Goal: Transaction & Acquisition: Purchase product/service

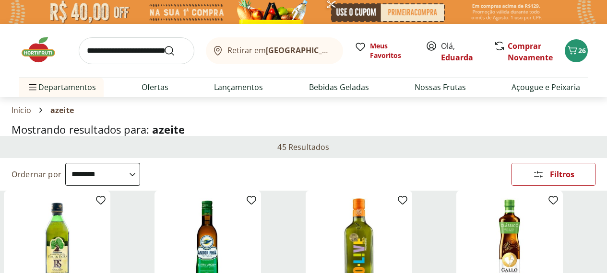
select select "**********"
click at [580, 50] on span "26" at bounding box center [582, 50] width 8 height 9
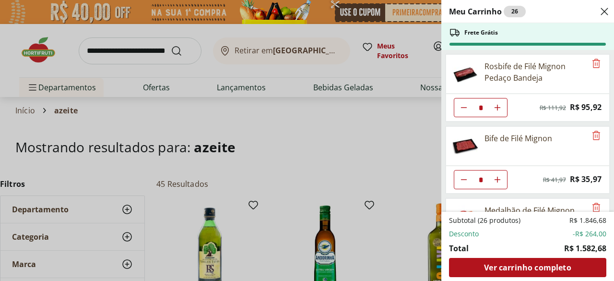
click at [377, 168] on div "Meu Carrinho 26 Frete Grátis Rosbife de Filé Mignon Pedaço Bandeja * Original p…" at bounding box center [307, 140] width 614 height 281
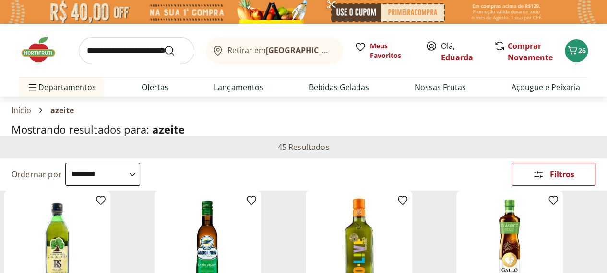
click at [41, 52] on img at bounding box center [43, 49] width 48 height 29
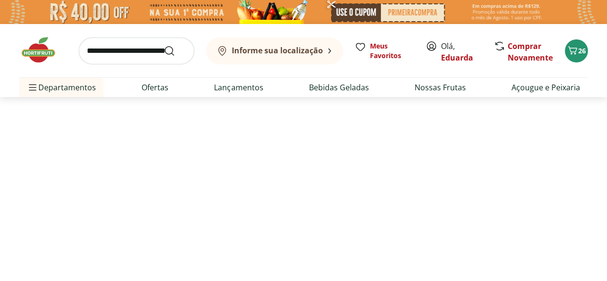
type input "*"
type input "**"
type input "*"
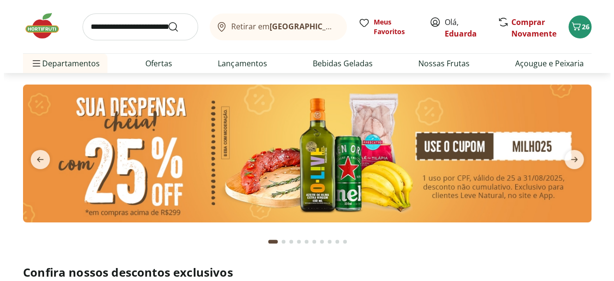
scroll to position [24, 0]
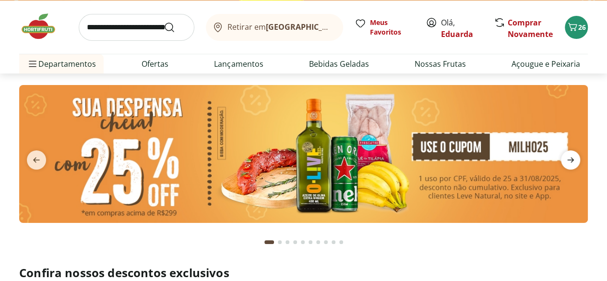
click at [572, 164] on icon "next" at bounding box center [571, 160] width 12 height 12
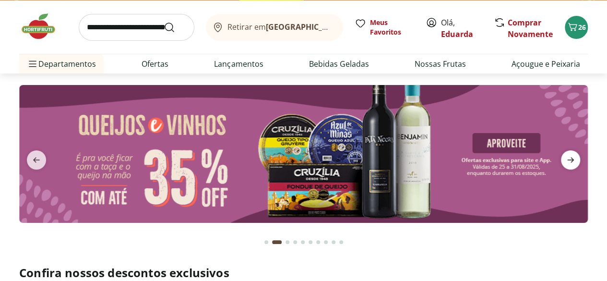
click at [572, 155] on icon "next" at bounding box center [571, 160] width 12 height 12
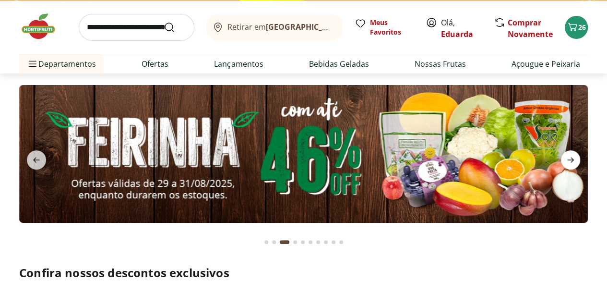
click at [573, 158] on icon "next" at bounding box center [570, 159] width 7 height 5
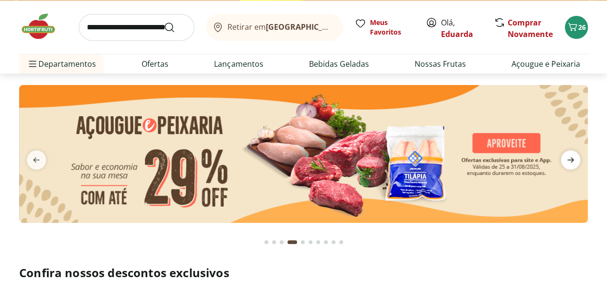
click at [568, 159] on icon "next" at bounding box center [570, 159] width 7 height 5
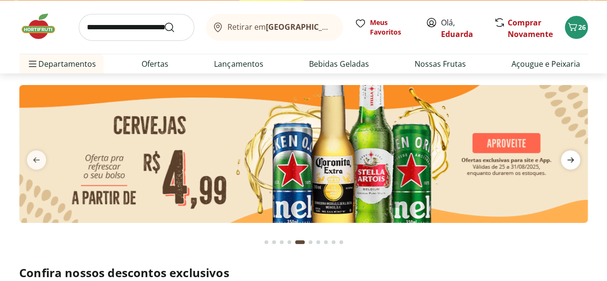
click at [569, 159] on icon "next" at bounding box center [570, 159] width 7 height 5
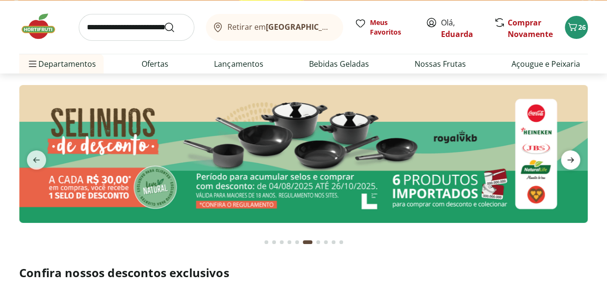
click at [573, 159] on icon "next" at bounding box center [570, 159] width 7 height 5
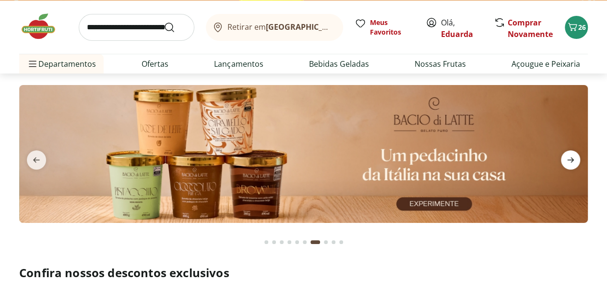
click at [570, 159] on icon "next" at bounding box center [570, 159] width 7 height 5
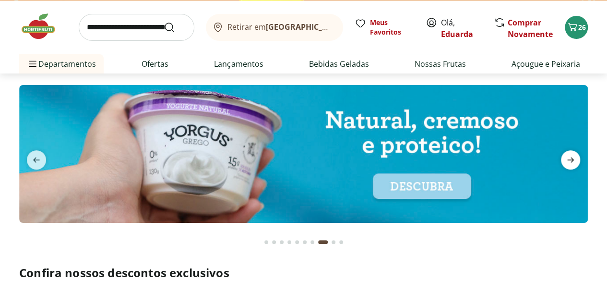
click at [570, 159] on icon "next" at bounding box center [570, 159] width 7 height 5
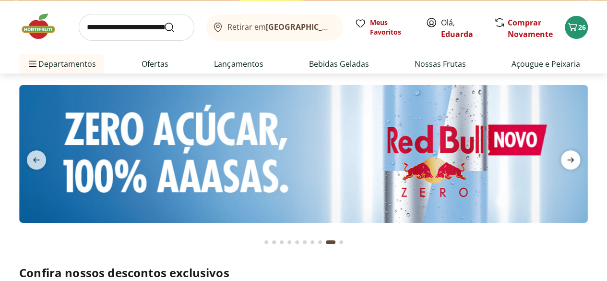
click at [569, 160] on icon "next" at bounding box center [571, 160] width 12 height 12
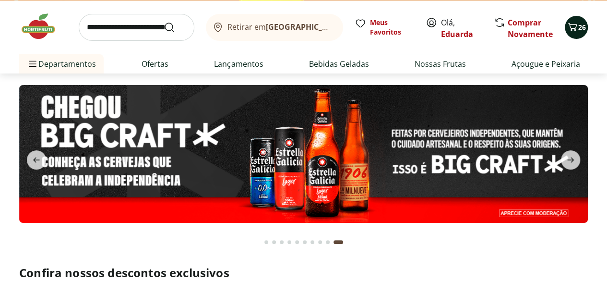
click at [578, 25] on span "26" at bounding box center [582, 27] width 8 height 9
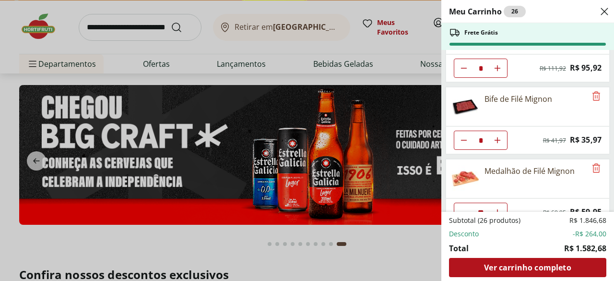
scroll to position [55, 0]
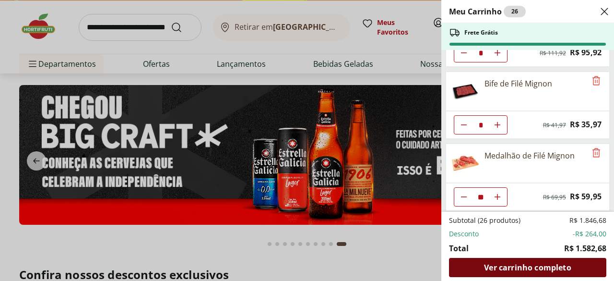
click at [522, 269] on span "Ver carrinho completo" at bounding box center [527, 267] width 87 height 8
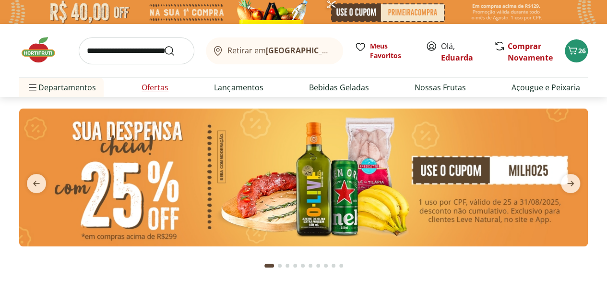
click at [155, 88] on link "Ofertas" at bounding box center [155, 88] width 27 height 12
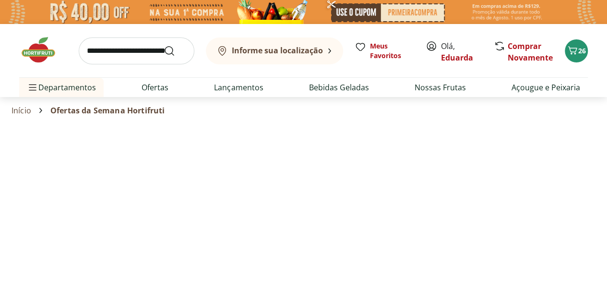
select select "**********"
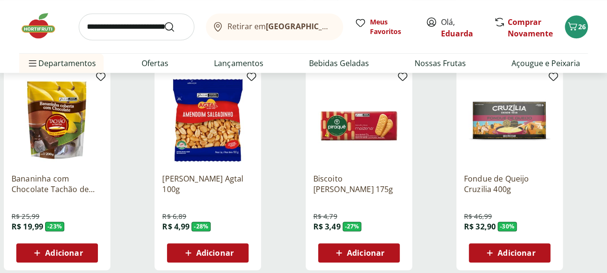
scroll to position [343, 0]
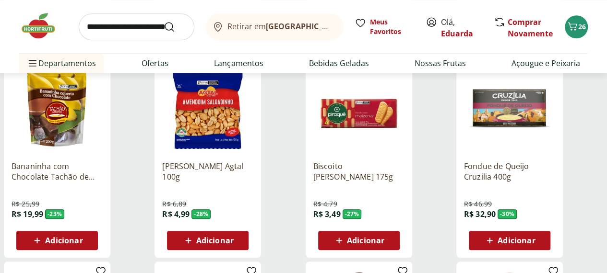
click at [392, 232] on div "Adicionar" at bounding box center [359, 240] width 66 height 17
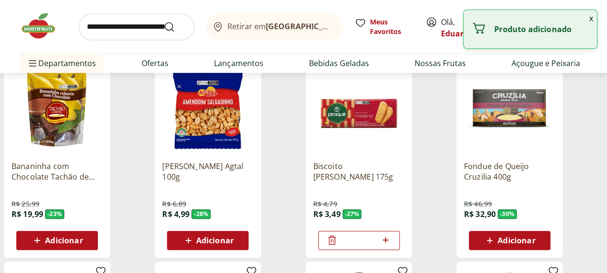
click at [391, 235] on icon at bounding box center [385, 241] width 12 height 12
click at [389, 237] on icon at bounding box center [386, 240] width 6 height 6
type input "*"
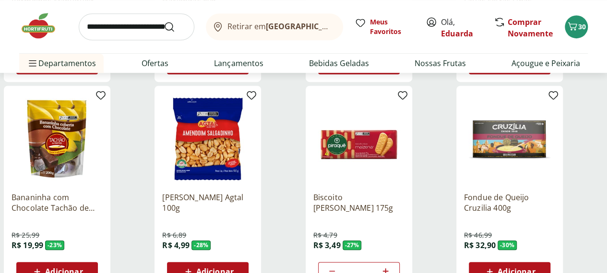
scroll to position [311, 0]
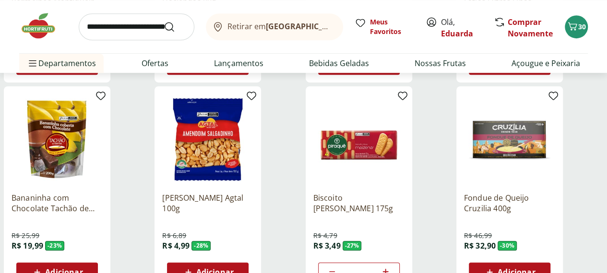
click at [248, 263] on button "Adicionar" at bounding box center [208, 272] width 82 height 19
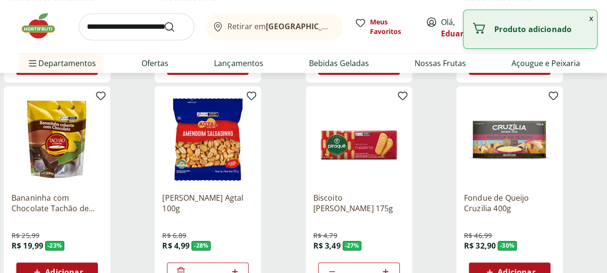
click at [241, 266] on icon at bounding box center [235, 272] width 12 height 12
type input "*"
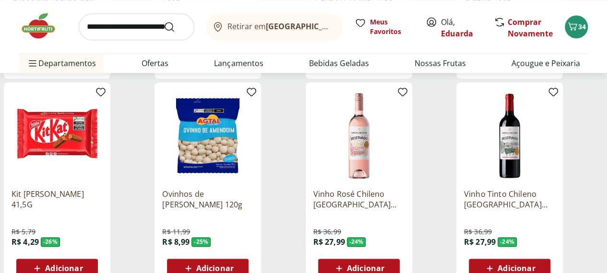
scroll to position [522, 0]
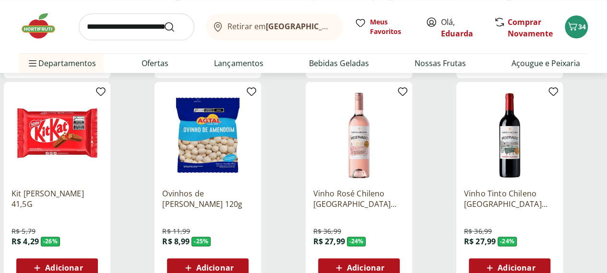
click at [241, 260] on div "Adicionar" at bounding box center [208, 268] width 66 height 17
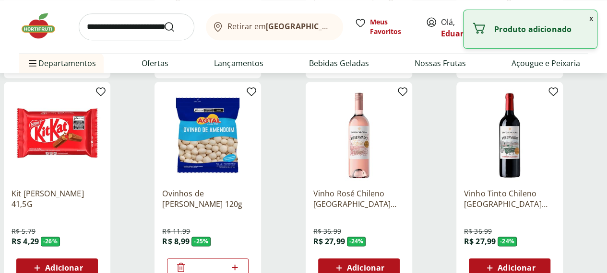
click at [237, 265] on icon at bounding box center [235, 268] width 6 height 6
type input "*"
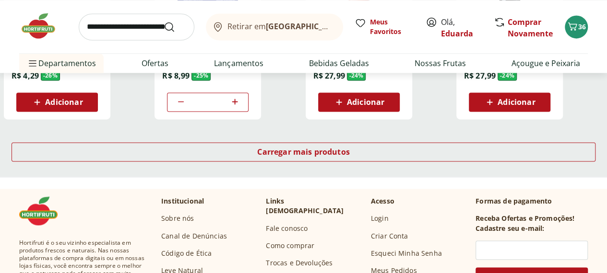
scroll to position [692, 0]
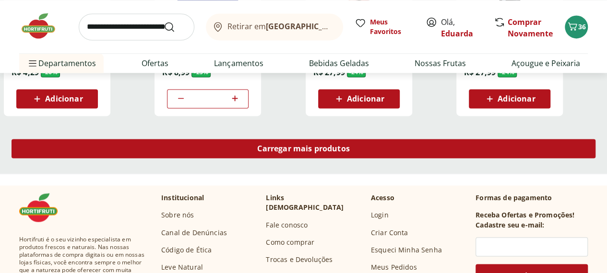
click at [350, 145] on span "Carregar mais produtos" at bounding box center [303, 149] width 93 height 8
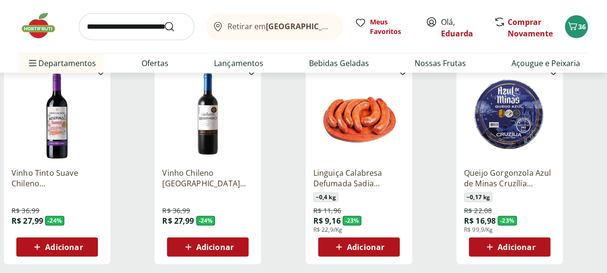
scroll to position [1168, 0]
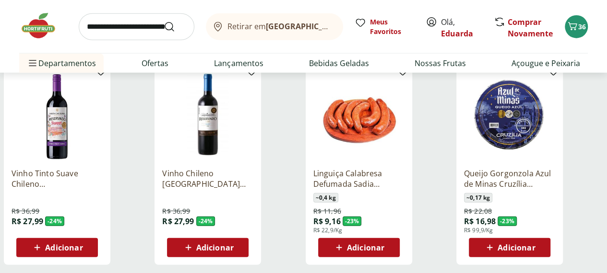
click at [543, 239] on div "Adicionar" at bounding box center [509, 247] width 66 height 17
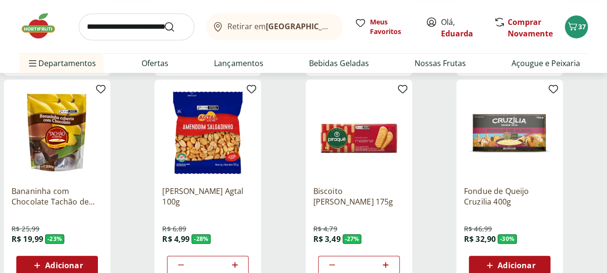
scroll to position [319, 0]
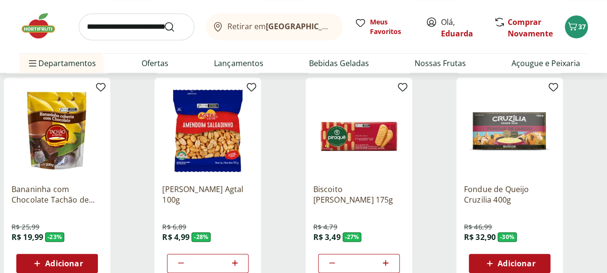
click at [90, 255] on div "Adicionar" at bounding box center [57, 263] width 66 height 17
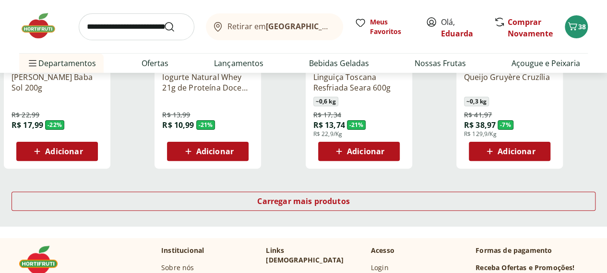
scroll to position [1892, 0]
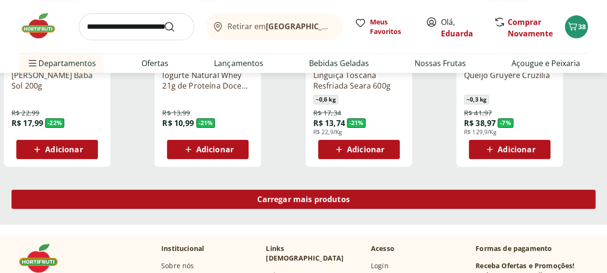
click at [350, 196] on span "Carregar mais produtos" at bounding box center [303, 200] width 93 height 8
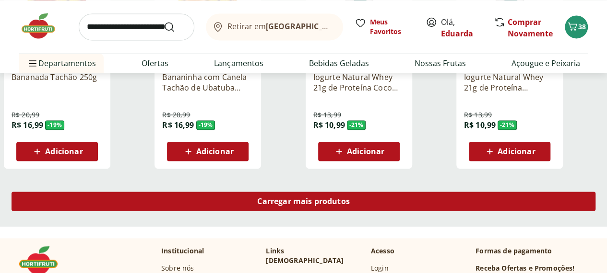
scroll to position [2516, 0]
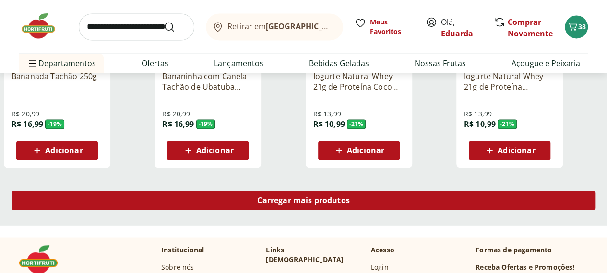
click at [350, 197] on span "Carregar mais produtos" at bounding box center [303, 201] width 93 height 8
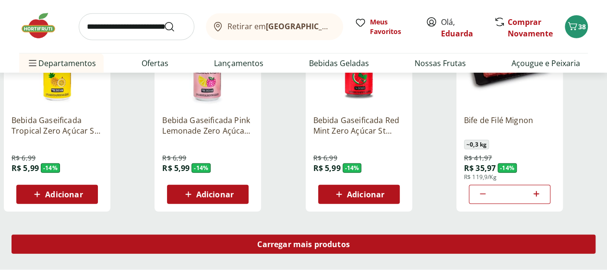
scroll to position [3098, 0]
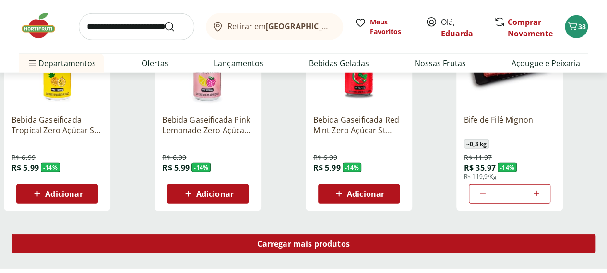
click at [350, 240] on span "Carregar mais produtos" at bounding box center [303, 244] width 93 height 8
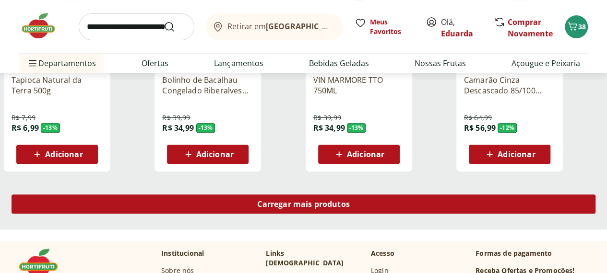
scroll to position [3772, 0]
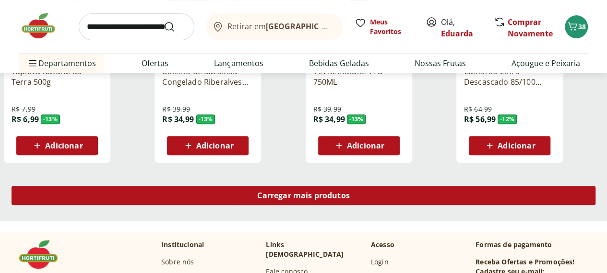
click at [350, 192] on span "Carregar mais produtos" at bounding box center [303, 196] width 93 height 8
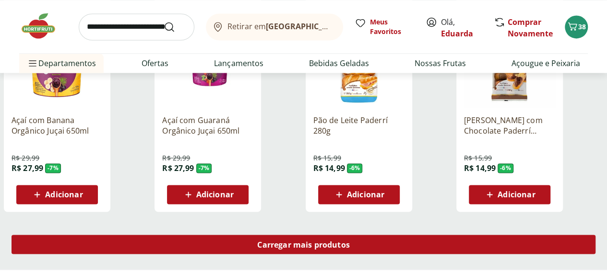
scroll to position [4349, 1]
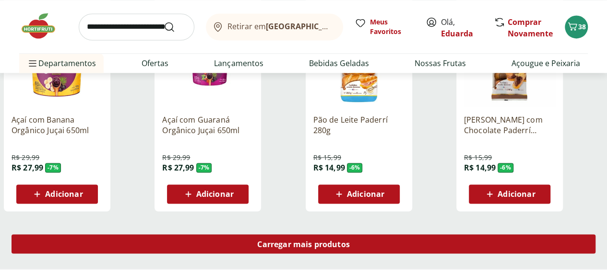
click at [350, 240] on span "Carregar mais produtos" at bounding box center [303, 244] width 93 height 8
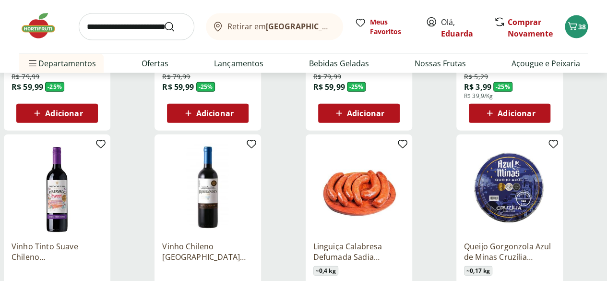
scroll to position [0, 0]
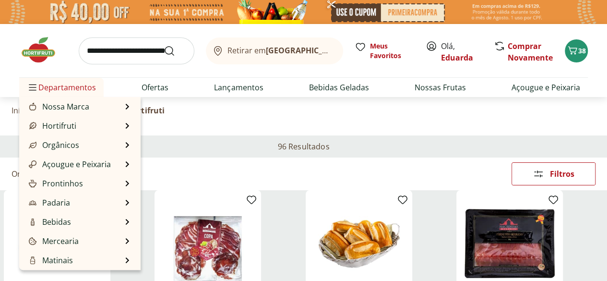
click at [68, 89] on span "Departamentos" at bounding box center [61, 87] width 69 height 23
click at [58, 85] on span "Departamentos" at bounding box center [61, 87] width 69 height 23
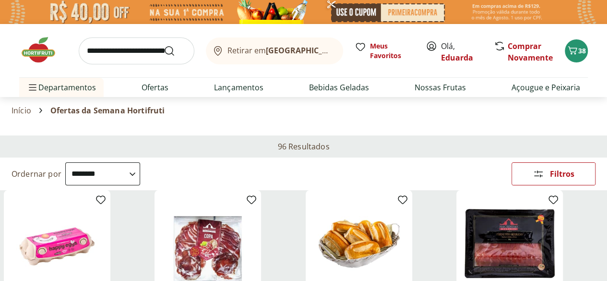
click at [0, 0] on icon at bounding box center [0, 0] width 0 height 0
click at [39, 55] on img at bounding box center [43, 49] width 48 height 29
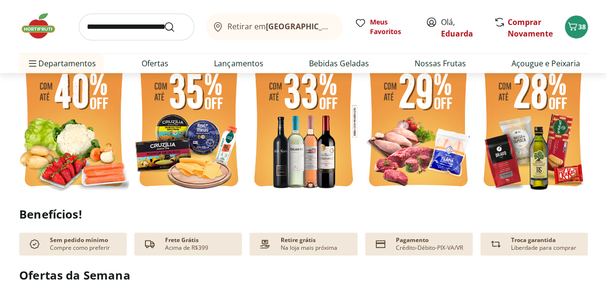
scroll to position [266, 0]
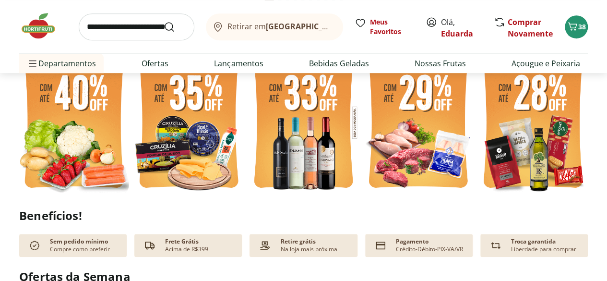
click at [71, 131] on img at bounding box center [74, 122] width 110 height 147
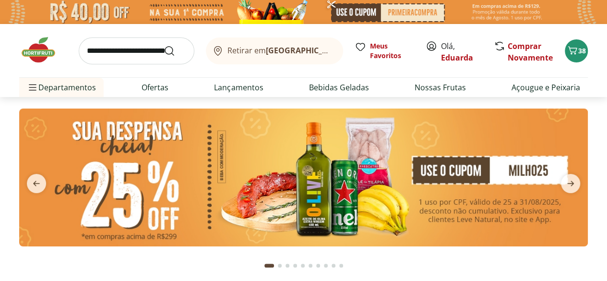
select select "**********"
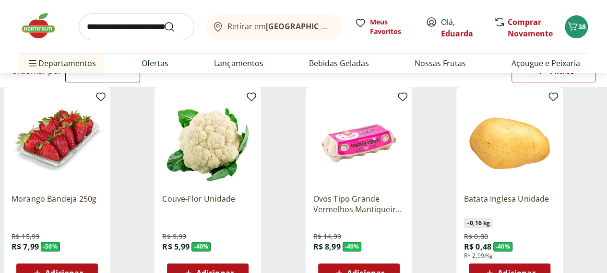
scroll to position [102, 0]
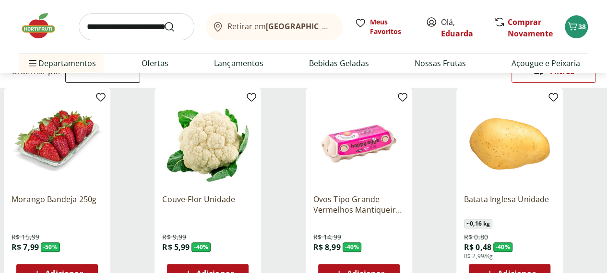
click at [241, 265] on div "Adicionar" at bounding box center [208, 273] width 66 height 17
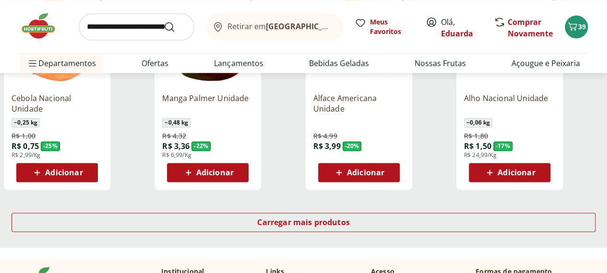
scroll to position [622, 0]
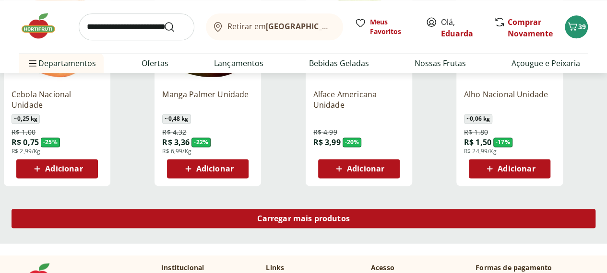
click at [350, 215] on span "Carregar mais produtos" at bounding box center [303, 219] width 93 height 8
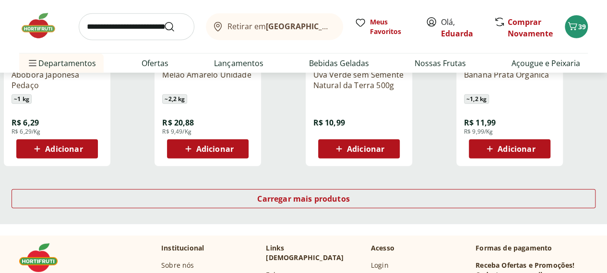
scroll to position [1267, 0]
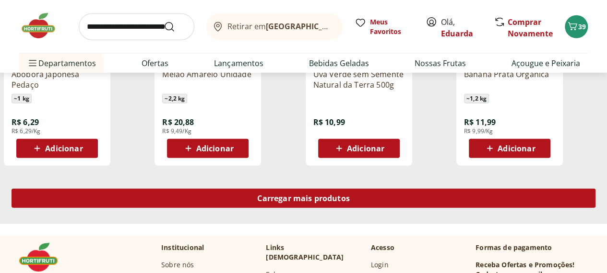
click at [350, 195] on span "Carregar mais produtos" at bounding box center [303, 199] width 93 height 8
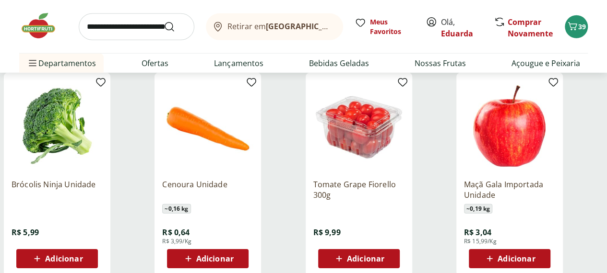
scroll to position [1368, 0]
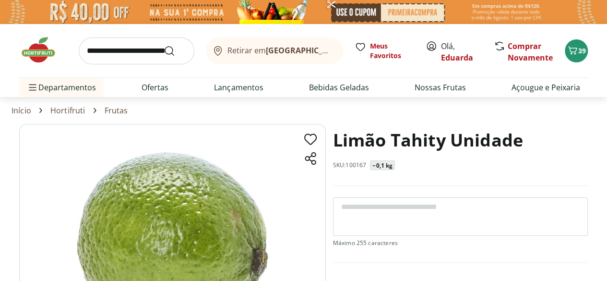
select select "**********"
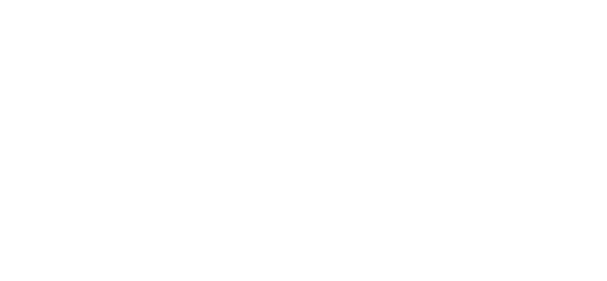
type input "*"
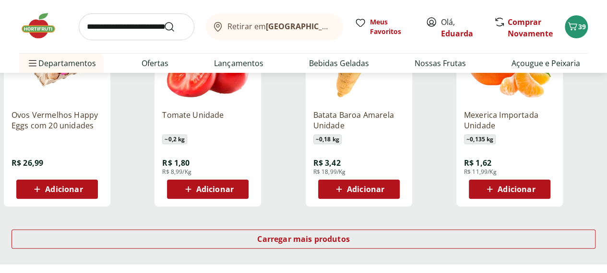
scroll to position [1853, 0]
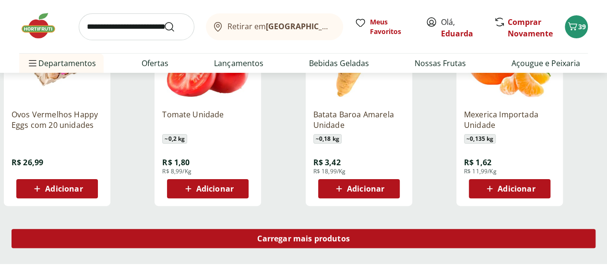
click at [350, 235] on span "Carregar mais produtos" at bounding box center [303, 239] width 93 height 8
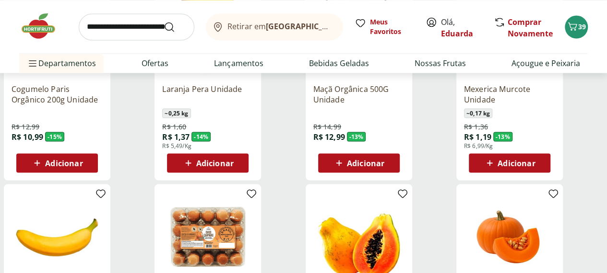
scroll to position [761, 0]
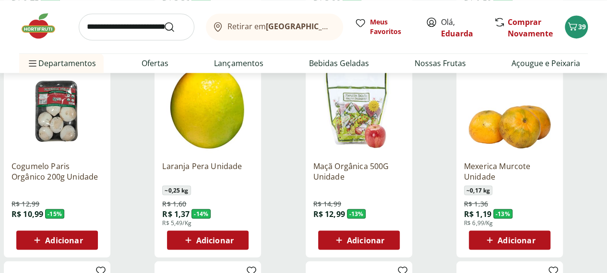
click at [115, 29] on input "search" at bounding box center [137, 26] width 116 height 27
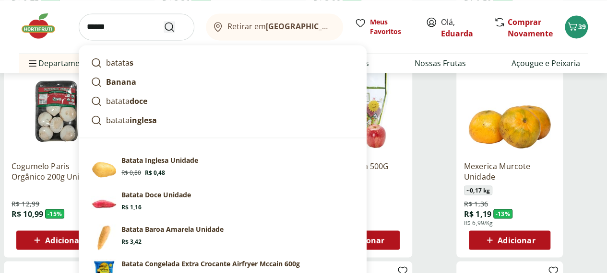
type input "******"
click at [164, 29] on icon "Submit Search" at bounding box center [170, 27] width 12 height 12
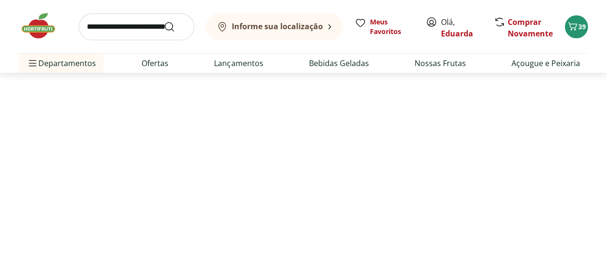
select select "**********"
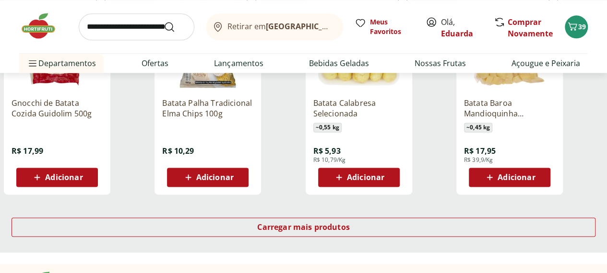
scroll to position [607, 0]
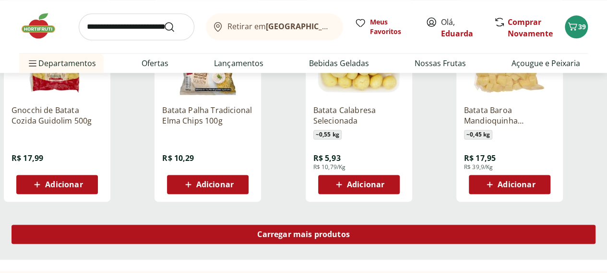
click at [350, 238] on span "Carregar mais produtos" at bounding box center [303, 235] width 93 height 8
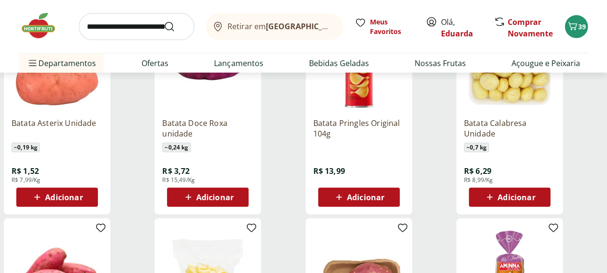
scroll to position [1016, 0]
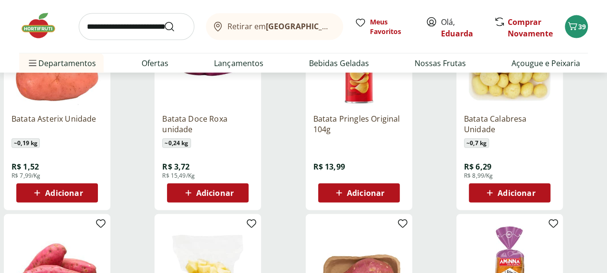
click at [90, 202] on div "Adicionar" at bounding box center [57, 193] width 66 height 17
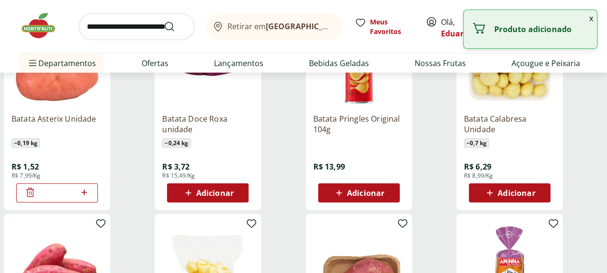
click at [87, 196] on icon at bounding box center [84, 193] width 6 height 6
click at [90, 199] on icon at bounding box center [84, 193] width 12 height 12
click at [87, 196] on icon at bounding box center [84, 193] width 6 height 6
click at [90, 200] on span at bounding box center [84, 193] width 12 height 12
click at [87, 196] on icon at bounding box center [84, 193] width 6 height 6
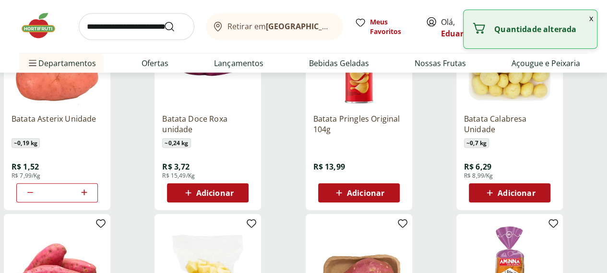
click at [87, 196] on icon at bounding box center [84, 193] width 6 height 6
click at [90, 205] on div at bounding box center [84, 193] width 12 height 23
click at [87, 196] on icon at bounding box center [84, 193] width 6 height 6
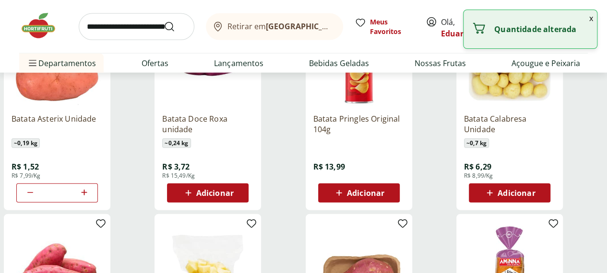
click at [87, 196] on icon at bounding box center [84, 193] width 6 height 6
click at [90, 199] on icon at bounding box center [84, 193] width 12 height 12
click at [87, 196] on icon at bounding box center [84, 193] width 6 height 6
click at [90, 199] on icon at bounding box center [84, 193] width 12 height 12
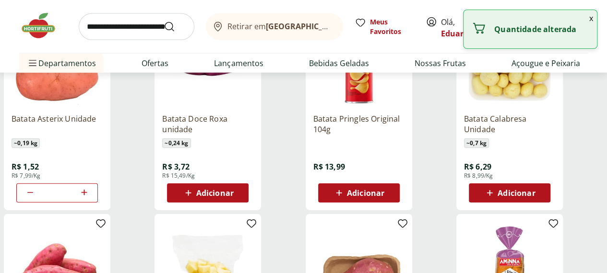
click at [87, 196] on icon at bounding box center [84, 193] width 6 height 6
click at [90, 199] on icon at bounding box center [84, 193] width 12 height 12
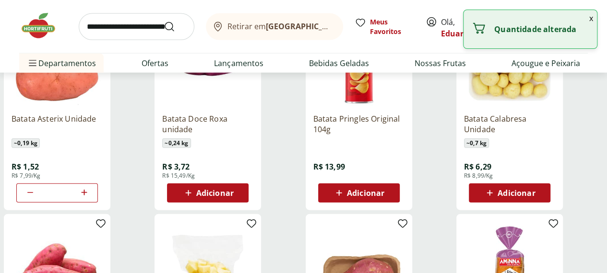
click at [90, 199] on icon at bounding box center [84, 193] width 12 height 12
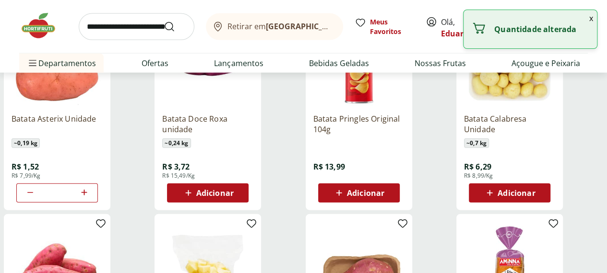
click at [90, 199] on icon at bounding box center [84, 193] width 12 height 12
type input "**"
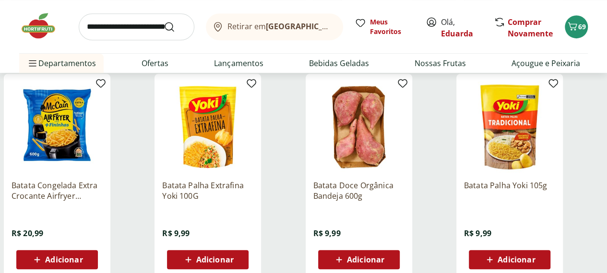
scroll to position [292, 0]
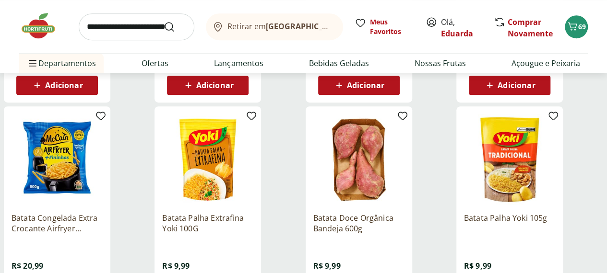
click at [156, 24] on input "search" at bounding box center [137, 26] width 116 height 27
type input "****"
click at [164, 21] on button "Submit Search" at bounding box center [175, 27] width 23 height 12
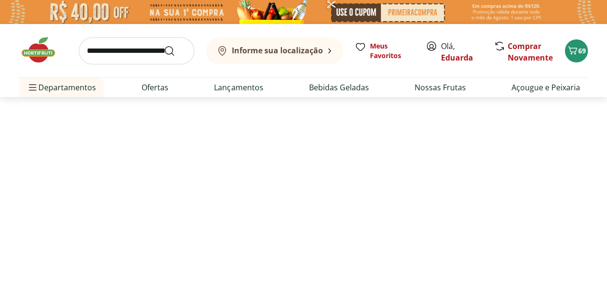
select select "**********"
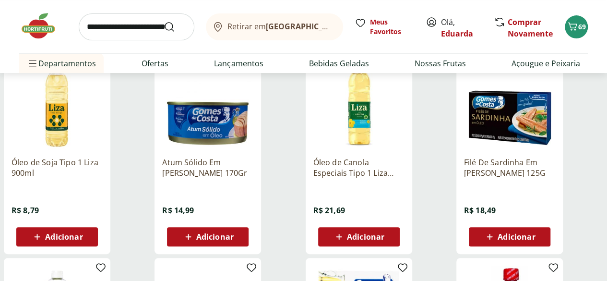
scroll to position [141, 0]
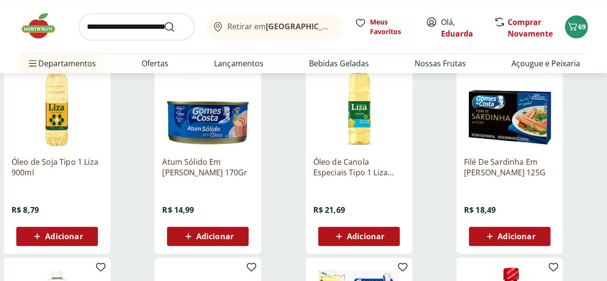
click at [83, 240] on span "Adicionar" at bounding box center [63, 236] width 37 height 8
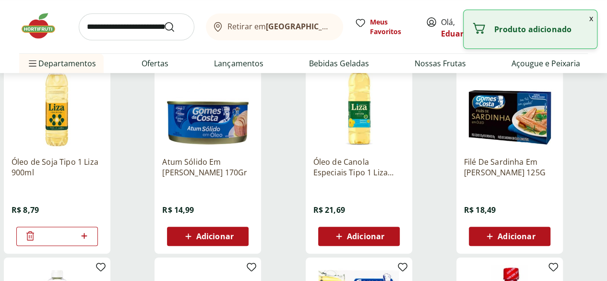
click at [90, 248] on div at bounding box center [84, 235] width 12 height 23
click at [90, 242] on span at bounding box center [84, 236] width 12 height 12
click at [90, 248] on div at bounding box center [84, 235] width 12 height 23
type input "*"
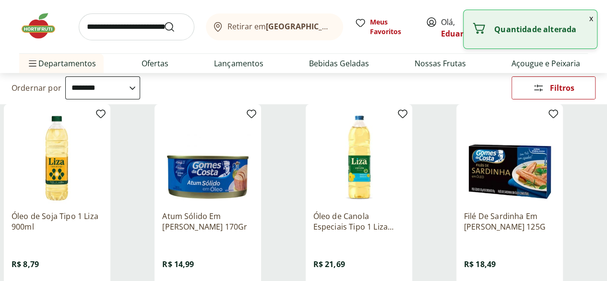
scroll to position [85, 0]
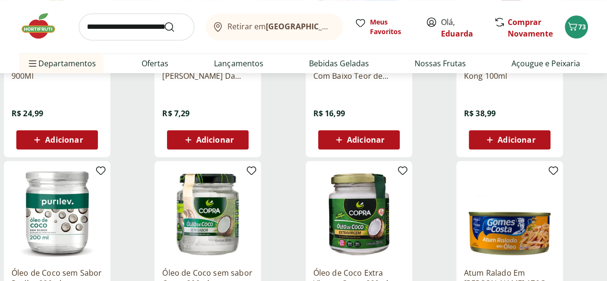
scroll to position [444, 0]
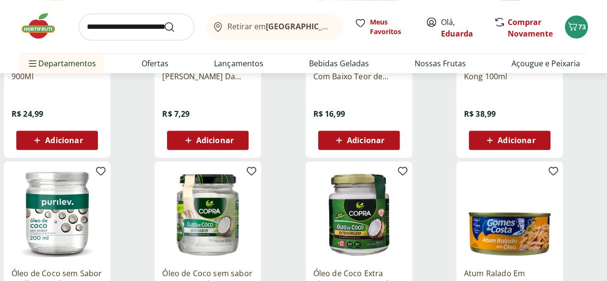
click at [118, 28] on input "search" at bounding box center [137, 26] width 116 height 27
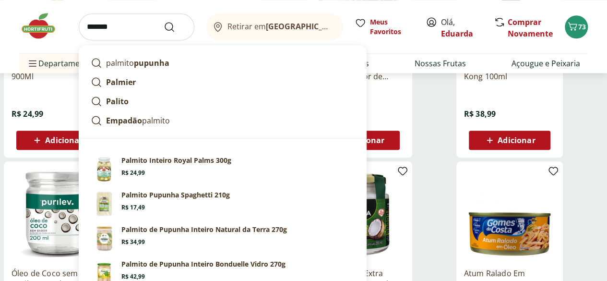
type input "*******"
click at [167, 24] on icon "Submit Search" at bounding box center [170, 27] width 12 height 12
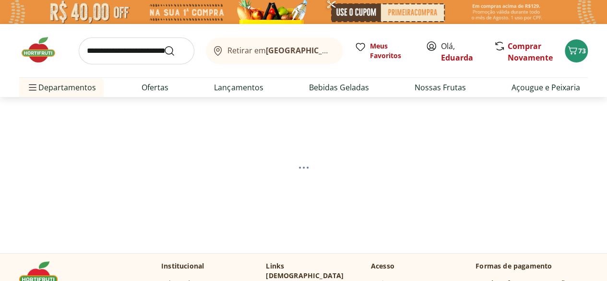
select select "**********"
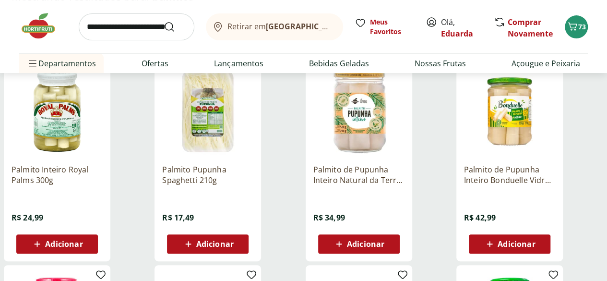
scroll to position [136, 0]
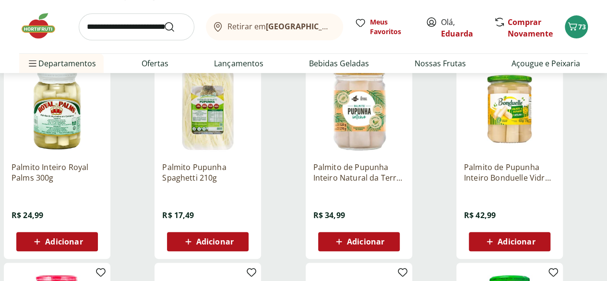
click at [392, 247] on div "Adicionar" at bounding box center [359, 241] width 66 height 17
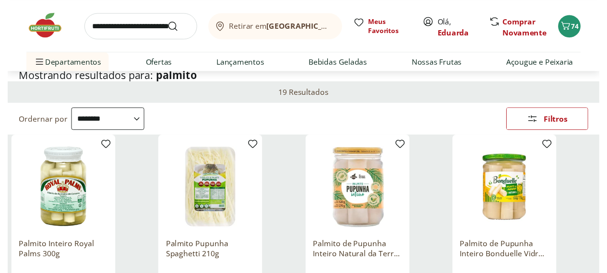
scroll to position [0, 0]
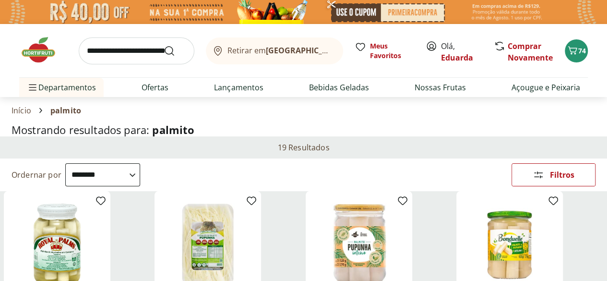
click at [106, 48] on input "search" at bounding box center [137, 50] width 116 height 27
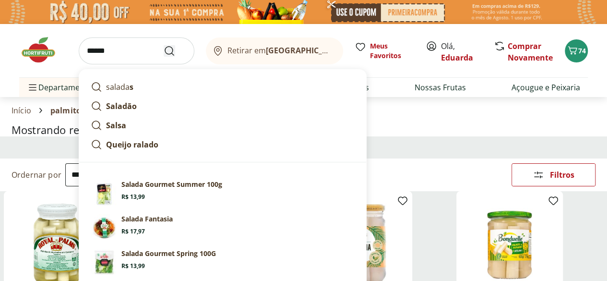
type input "******"
click at [178, 48] on button "Submit Search" at bounding box center [175, 51] width 23 height 12
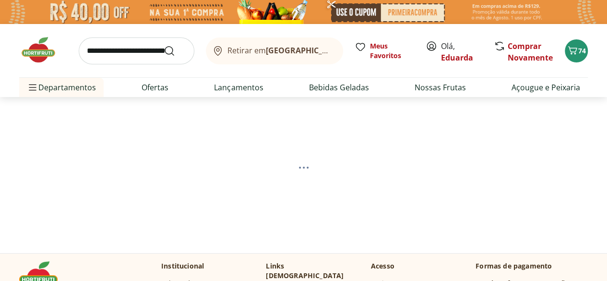
select select "**********"
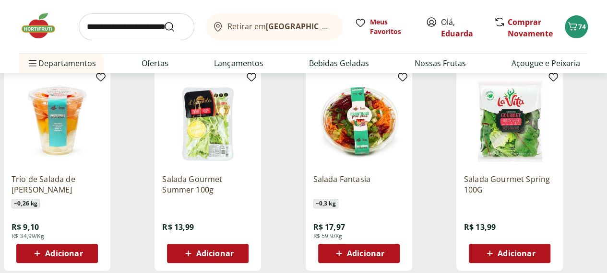
scroll to position [130, 0]
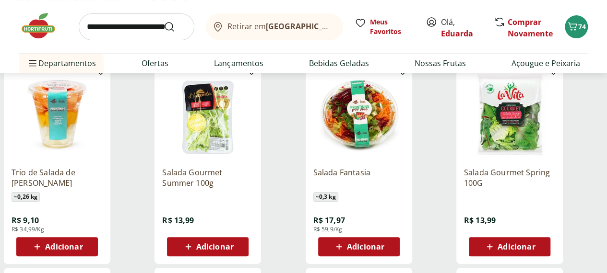
click at [543, 252] on div "Adicionar" at bounding box center [509, 246] width 66 height 17
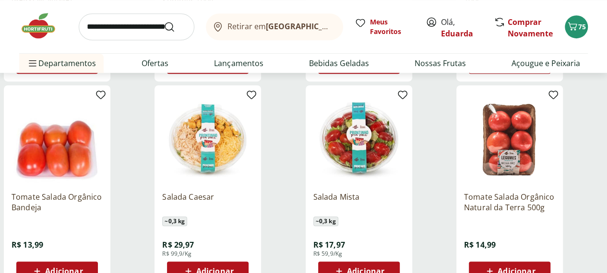
scroll to position [313, 0]
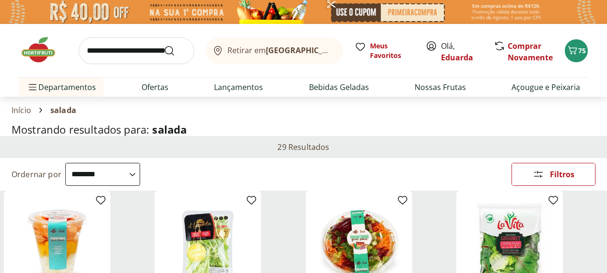
select select "**********"
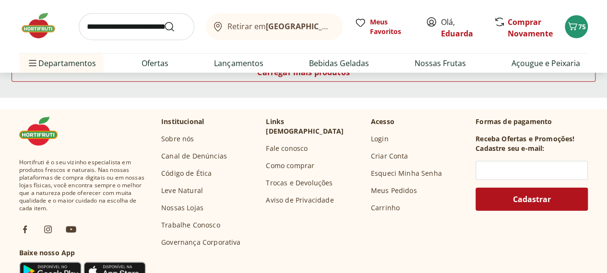
scroll to position [1394, 0]
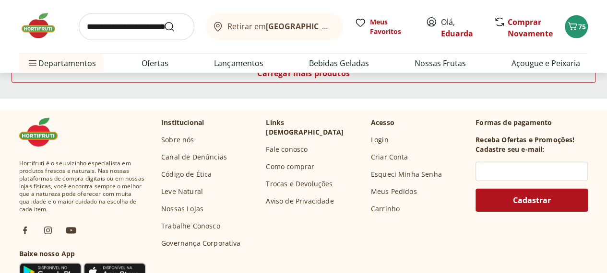
click at [115, 28] on input "search" at bounding box center [137, 26] width 116 height 27
type input "******"
click at [164, 21] on button "Submit Search" at bounding box center [175, 27] width 23 height 12
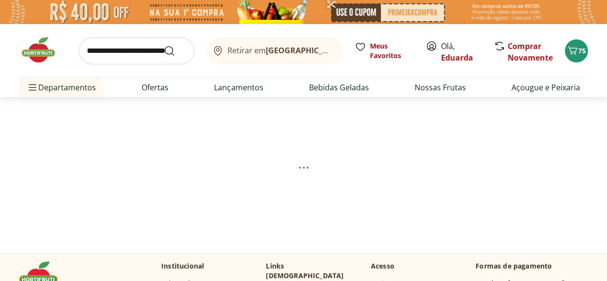
select select "**********"
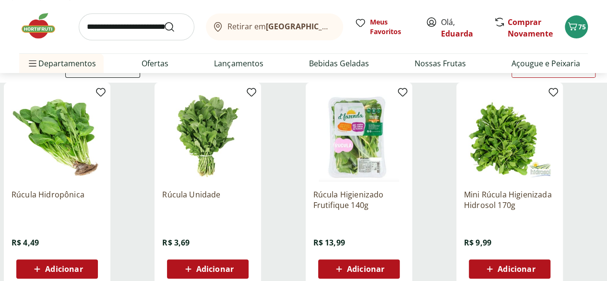
scroll to position [109, 0]
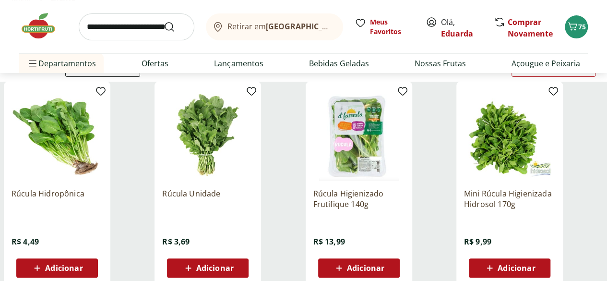
click at [392, 273] on div "Adicionar" at bounding box center [359, 267] width 66 height 17
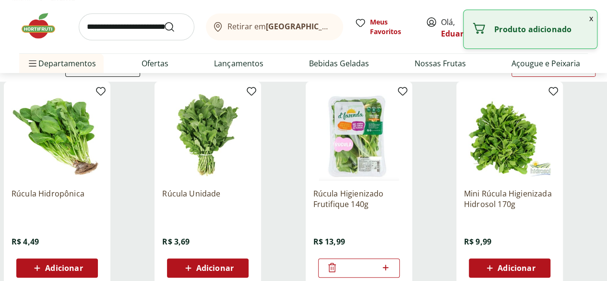
click at [124, 29] on input "search" at bounding box center [137, 26] width 116 height 27
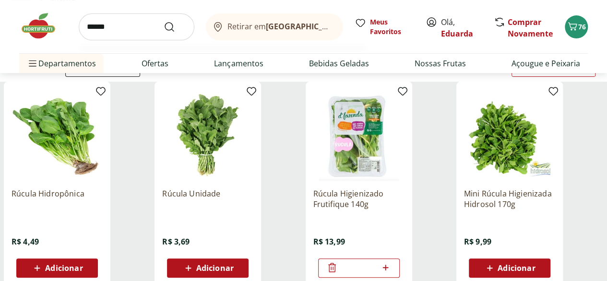
type input "******"
click at [164, 21] on button "Submit Search" at bounding box center [175, 27] width 23 height 12
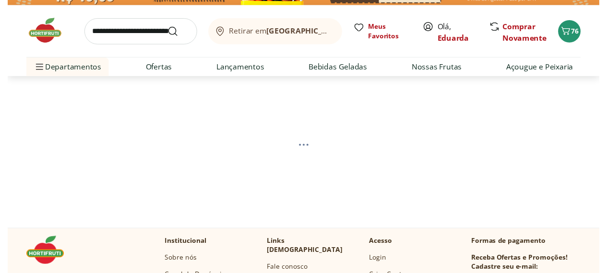
scroll to position [20, 0]
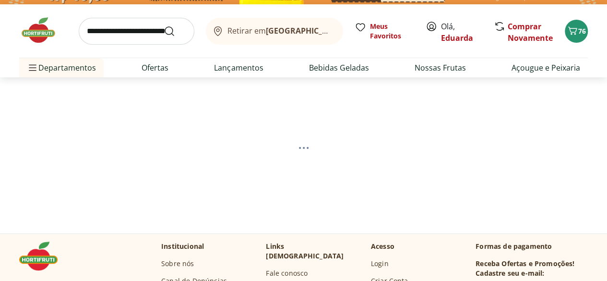
select select "**********"
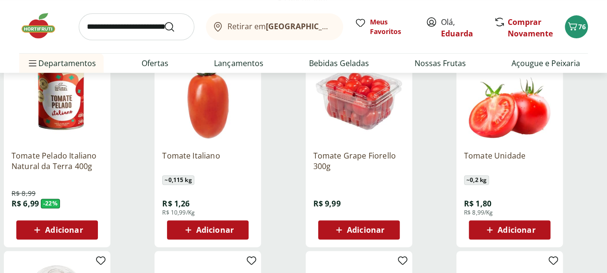
scroll to position [148, 0]
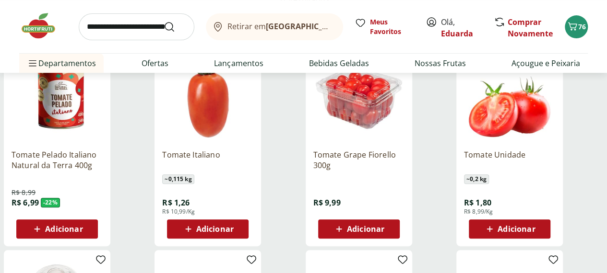
click at [400, 234] on button "Adicionar" at bounding box center [359, 229] width 82 height 19
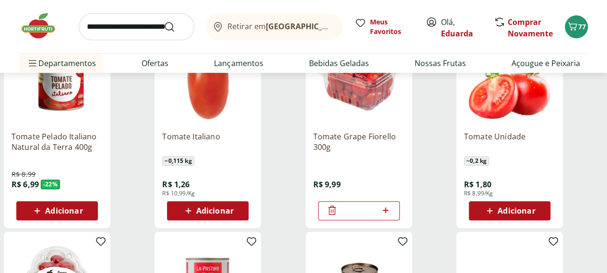
scroll to position [166, 0]
click at [134, 22] on input "search" at bounding box center [137, 26] width 116 height 27
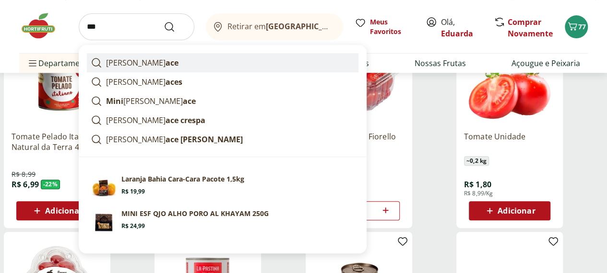
click at [130, 63] on link "alf ace" at bounding box center [223, 62] width 272 height 19
type input "******"
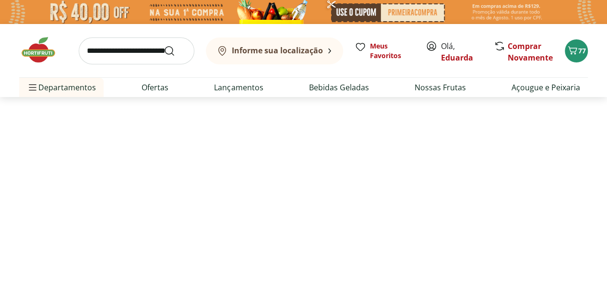
select select "**********"
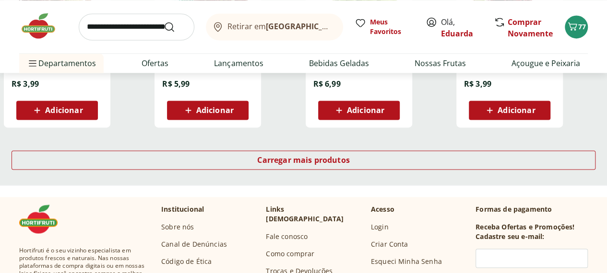
scroll to position [677, 0]
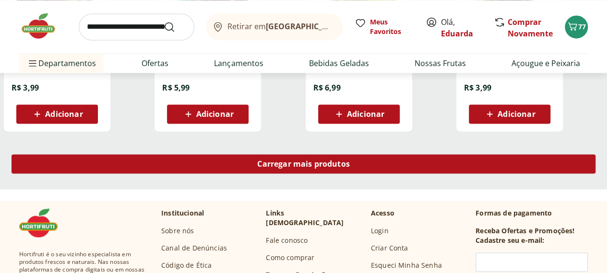
click at [350, 166] on span "Carregar mais produtos" at bounding box center [303, 164] width 93 height 8
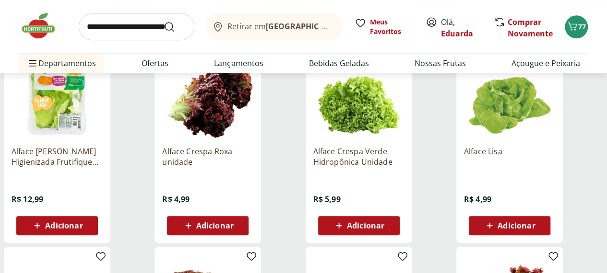
scroll to position [0, 0]
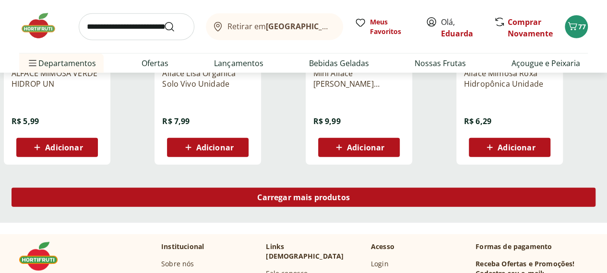
click at [350, 201] on span "Carregar mais produtos" at bounding box center [303, 198] width 93 height 8
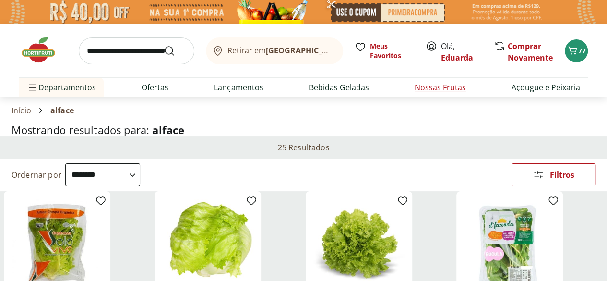
click at [458, 89] on link "Nossas Frutas" at bounding box center [439, 88] width 51 height 12
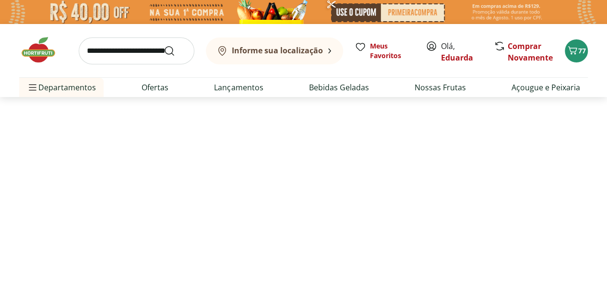
select select "**********"
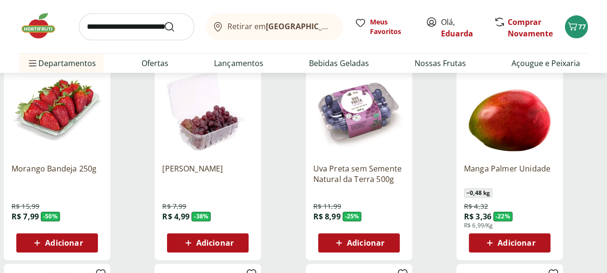
scroll to position [131, 0]
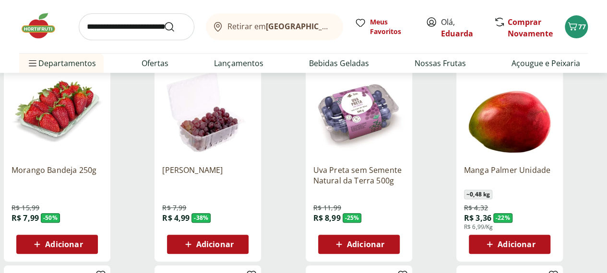
click at [90, 236] on div "Adicionar" at bounding box center [57, 244] width 66 height 17
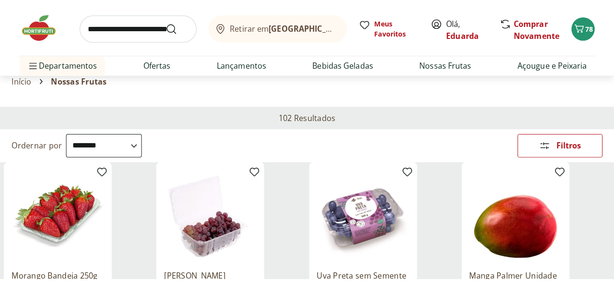
scroll to position [0, 0]
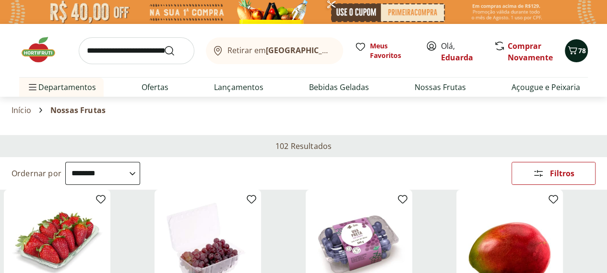
click at [580, 47] on span "78" at bounding box center [582, 50] width 8 height 9
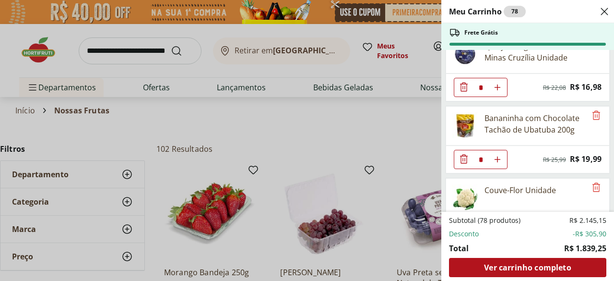
scroll to position [451, 0]
click at [592, 111] on icon "Remove" at bounding box center [597, 116] width 12 height 12
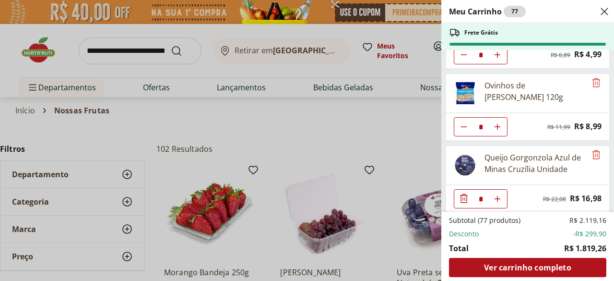
scroll to position [338, 0]
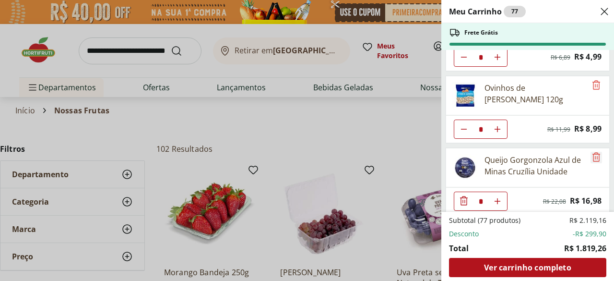
click at [596, 152] on icon "Remove" at bounding box center [596, 156] width 8 height 9
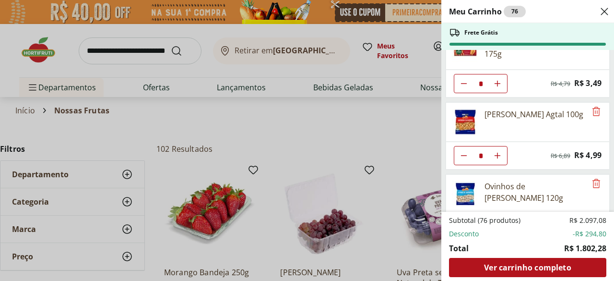
scroll to position [239, 0]
type input "*"
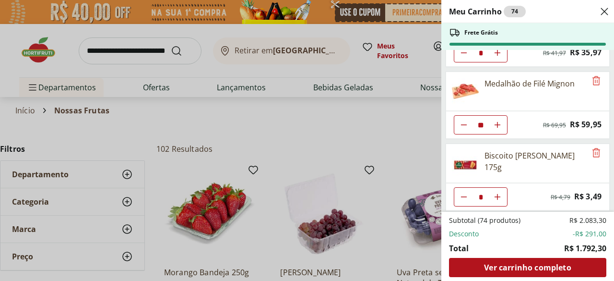
scroll to position [127, 0]
type input "**"
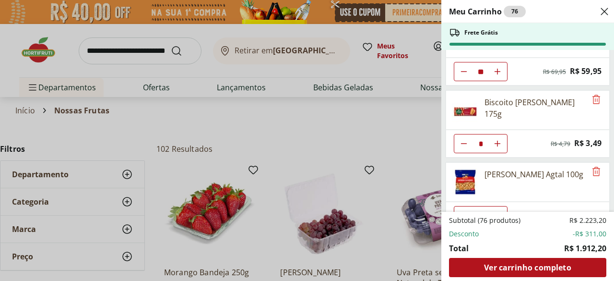
scroll to position [186, 0]
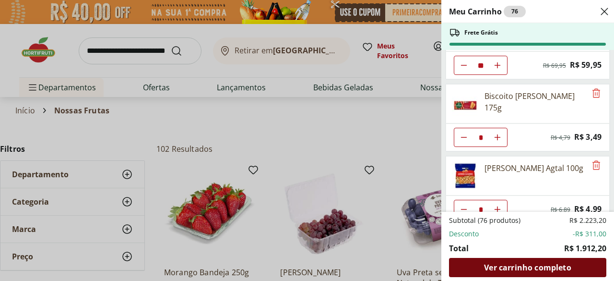
click at [532, 269] on span "Ver carrinho completo" at bounding box center [527, 267] width 87 height 8
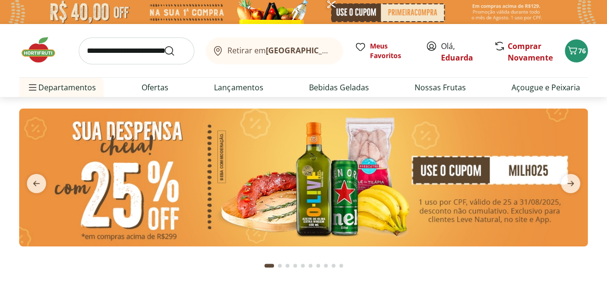
click at [119, 51] on input "search" at bounding box center [137, 50] width 116 height 27
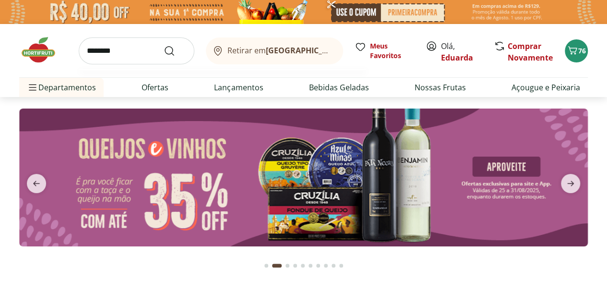
type input "********"
click at [164, 45] on button "Submit Search" at bounding box center [175, 51] width 23 height 12
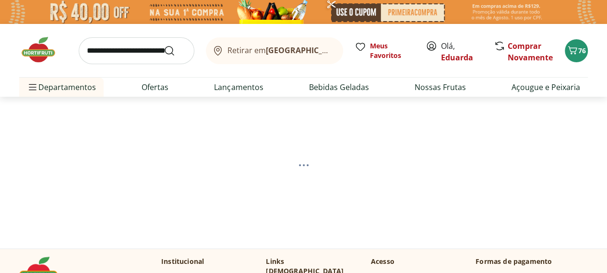
select select "**********"
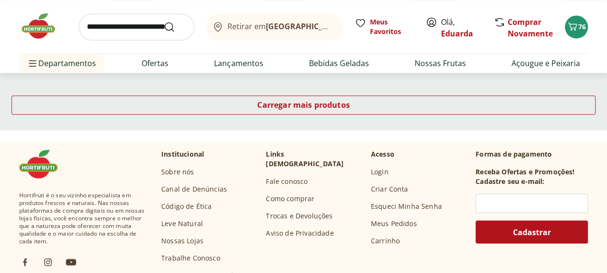
scroll to position [736, 0]
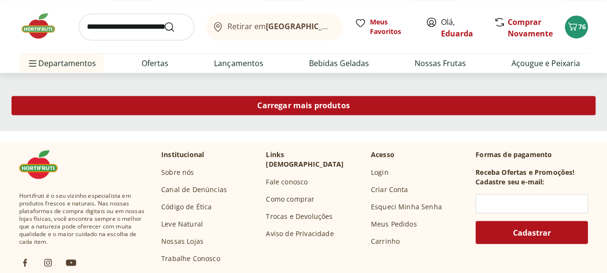
click at [350, 108] on span "Carregar mais produtos" at bounding box center [303, 106] width 93 height 8
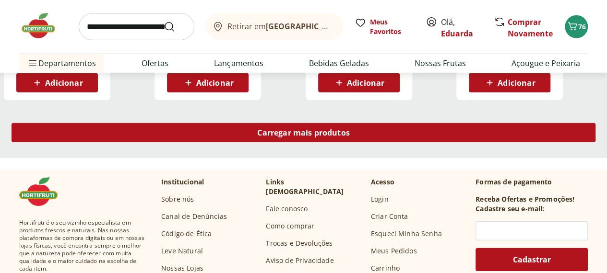
scroll to position [1335, 0]
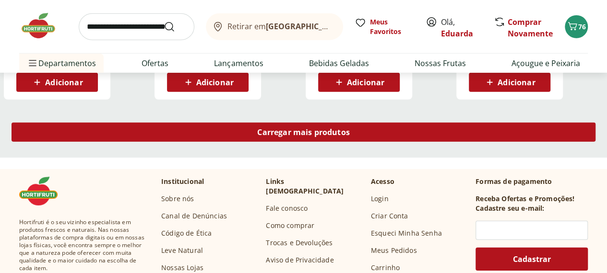
click at [350, 136] on span "Carregar mais produtos" at bounding box center [303, 133] width 93 height 8
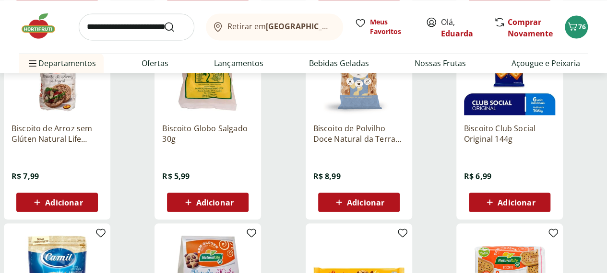
scroll to position [801, 0]
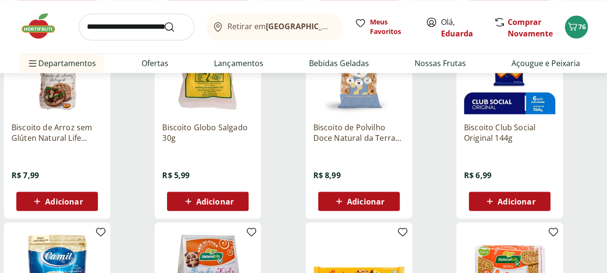
click at [241, 206] on div "Adicionar" at bounding box center [208, 201] width 66 height 17
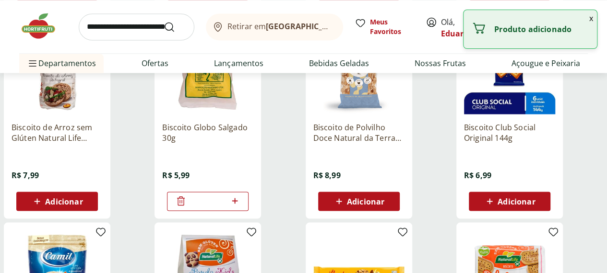
click at [240, 212] on div at bounding box center [235, 201] width 12 height 23
type input "*"
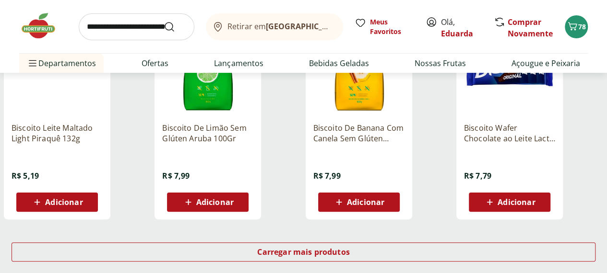
scroll to position [1841, 0]
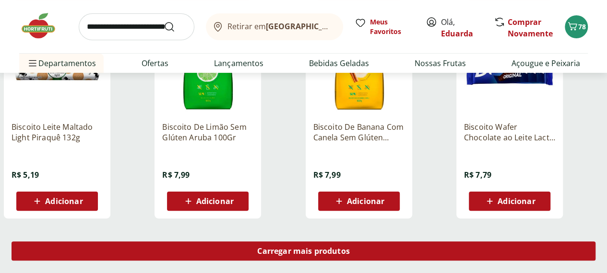
click at [350, 255] on span "Carregar mais produtos" at bounding box center [303, 252] width 93 height 8
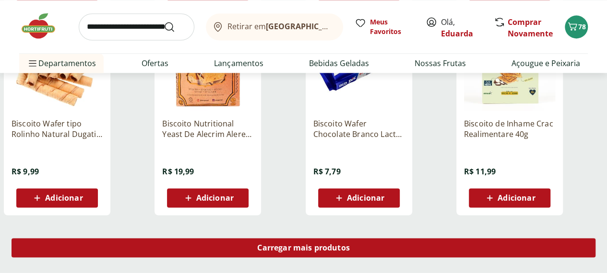
scroll to position [2471, 0]
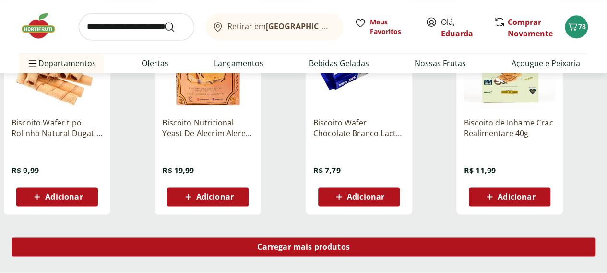
click at [350, 251] on span "Carregar mais produtos" at bounding box center [303, 247] width 93 height 8
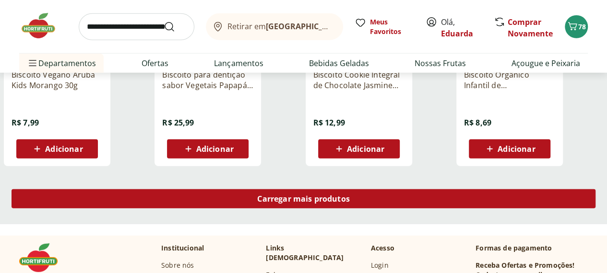
scroll to position [3146, 0]
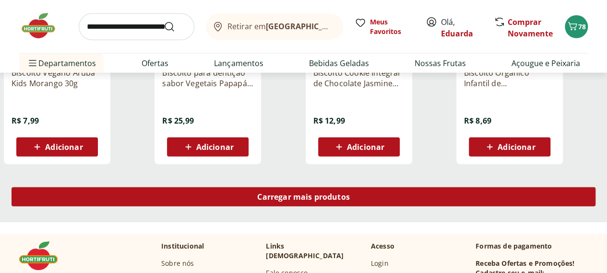
click at [350, 199] on span "Carregar mais produtos" at bounding box center [303, 197] width 93 height 8
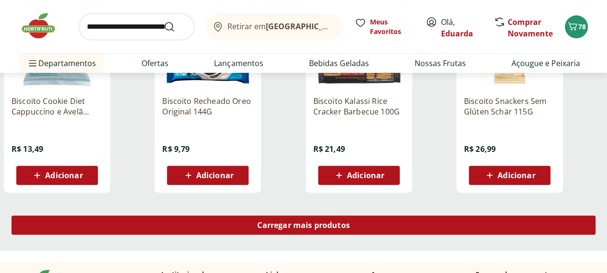
scroll to position [3767, 0]
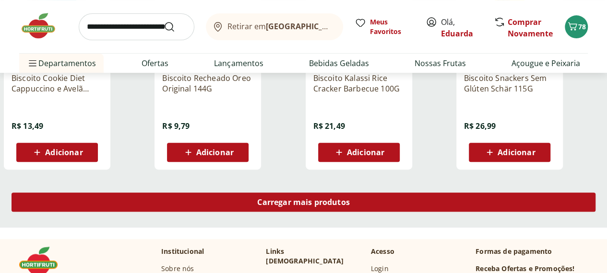
click at [350, 204] on span "Carregar mais produtos" at bounding box center [303, 203] width 93 height 8
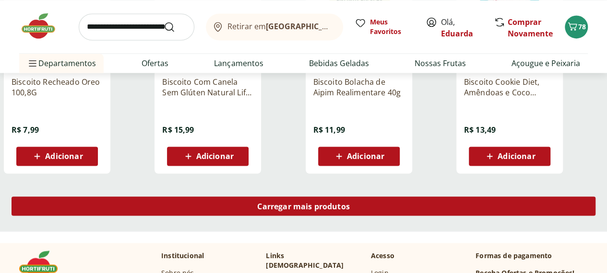
scroll to position [4406, 0]
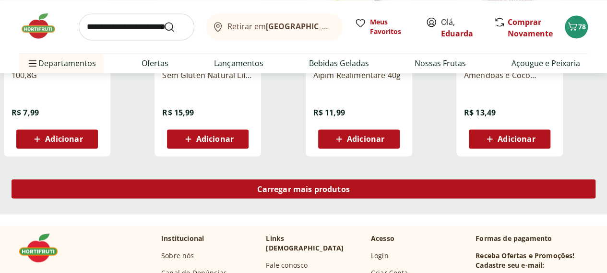
click at [350, 193] on span "Carregar mais produtos" at bounding box center [303, 189] width 93 height 8
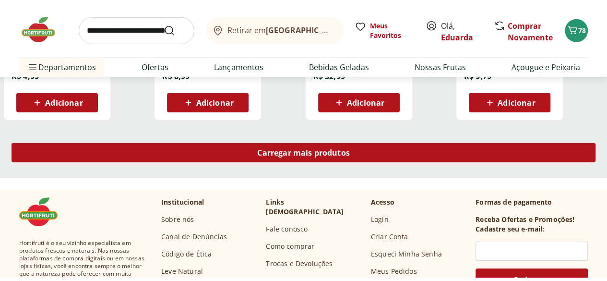
scroll to position [5072, 0]
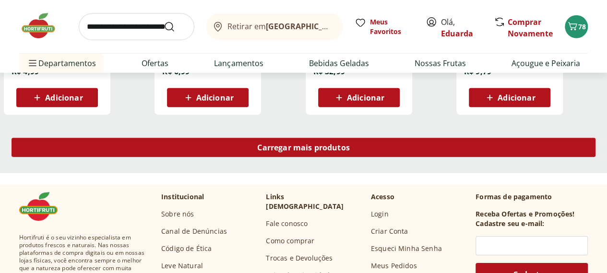
click at [410, 157] on div "Carregar mais produtos" at bounding box center [304, 147] width 584 height 19
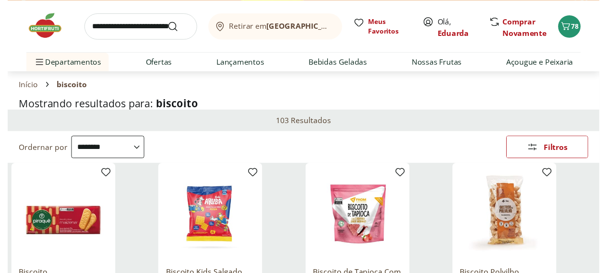
scroll to position [0, 0]
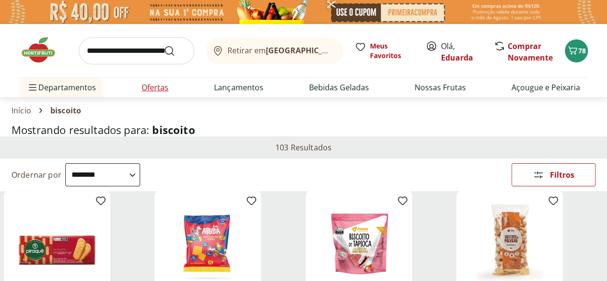
click at [160, 91] on link "Ofertas" at bounding box center [155, 88] width 27 height 12
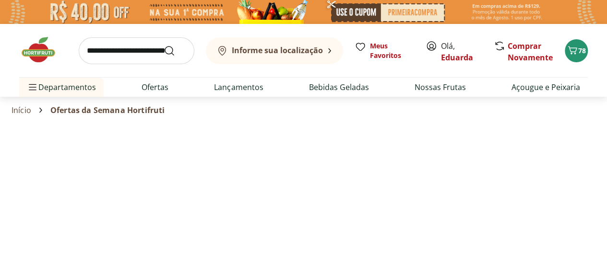
select select "**********"
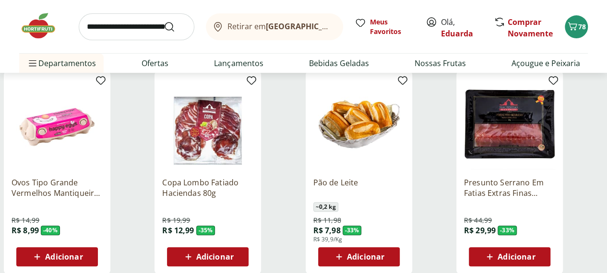
scroll to position [118, 0]
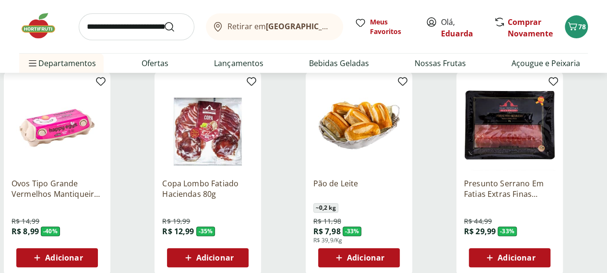
click at [555, 111] on img at bounding box center [509, 125] width 91 height 91
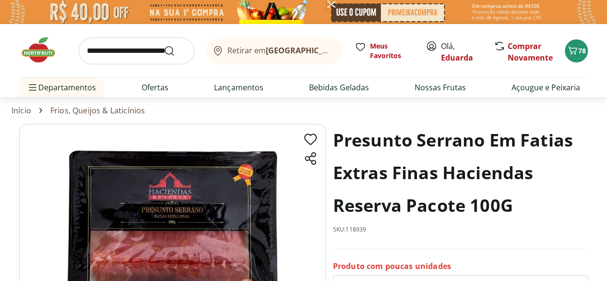
click at [573, 150] on h1 "Presunto Serrano Em Fatias Extras Finas Haciendas Reserva Pacote 100G" at bounding box center [460, 173] width 255 height 98
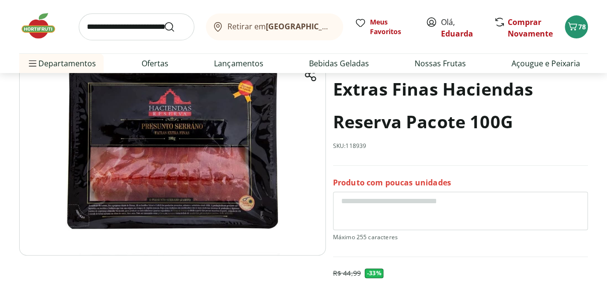
scroll to position [84, 0]
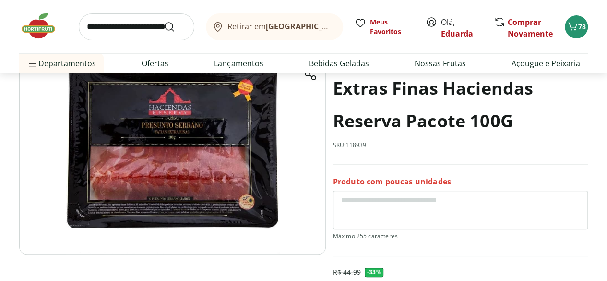
click at [205, 159] on img at bounding box center [172, 146] width 307 height 214
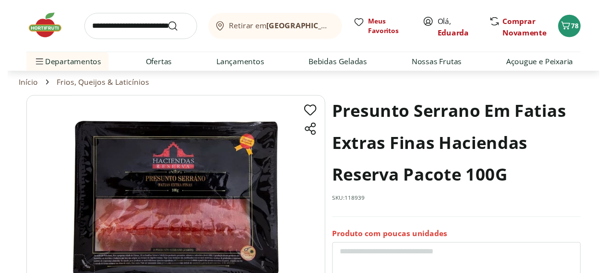
scroll to position [0, 0]
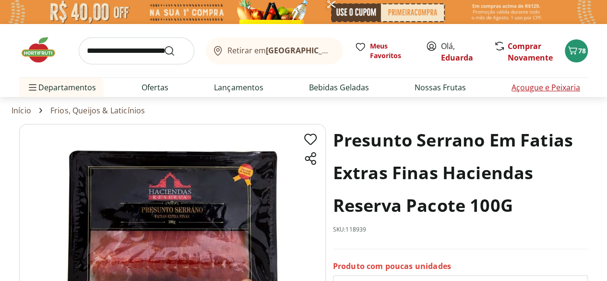
click at [546, 87] on link "Açougue e Peixaria" at bounding box center [545, 88] width 69 height 12
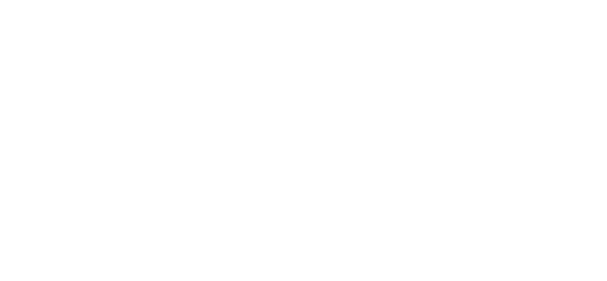
select select "**********"
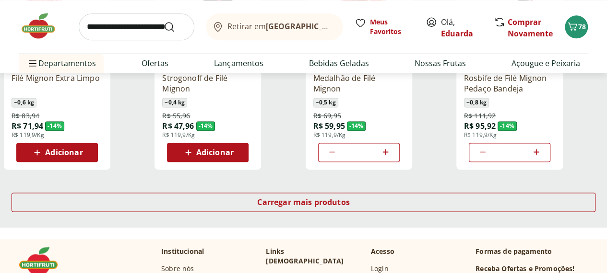
scroll to position [638, 0]
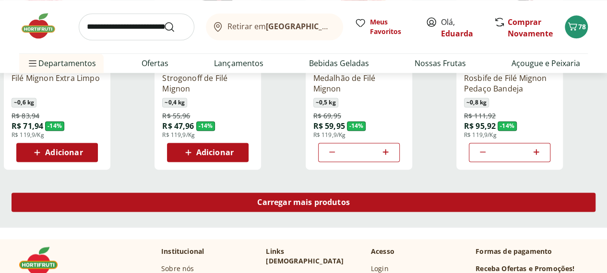
click at [350, 199] on span "Carregar mais produtos" at bounding box center [303, 203] width 93 height 8
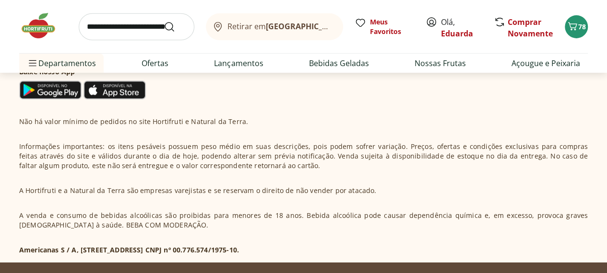
scroll to position [1587, 0]
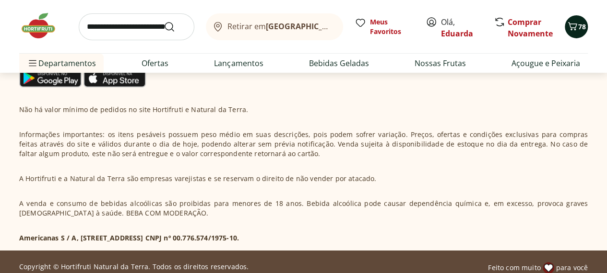
click at [572, 30] on icon "Carrinho" at bounding box center [573, 27] width 12 height 12
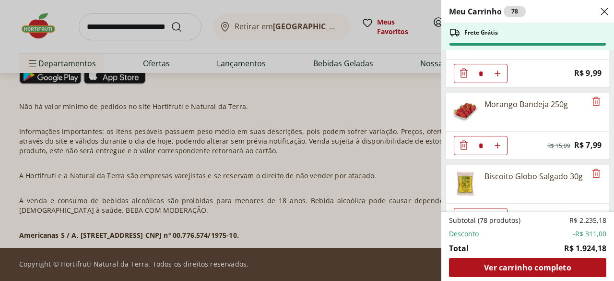
scroll to position [907, 0]
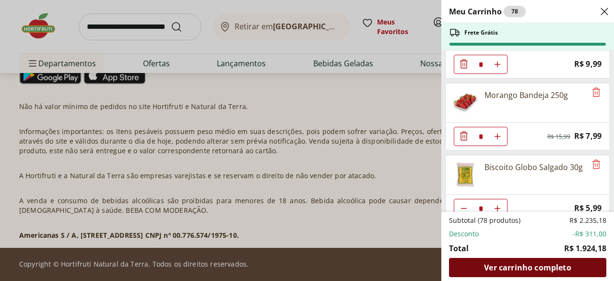
click at [530, 268] on span "Ver carrinho completo" at bounding box center [527, 267] width 87 height 8
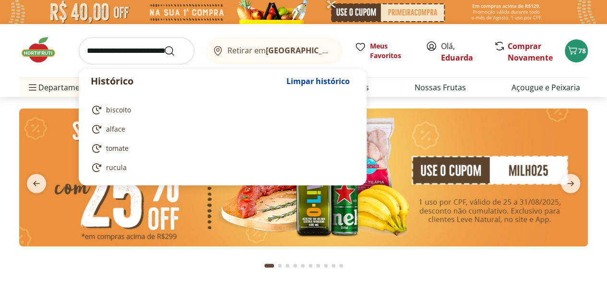
click at [145, 41] on input "search" at bounding box center [137, 50] width 116 height 27
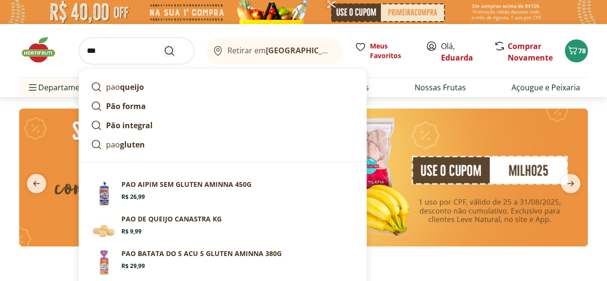
type input "***"
click at [170, 48] on icon "Submit Search" at bounding box center [170, 51] width 12 height 12
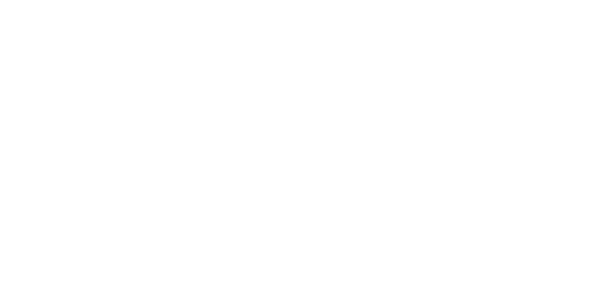
select select "**********"
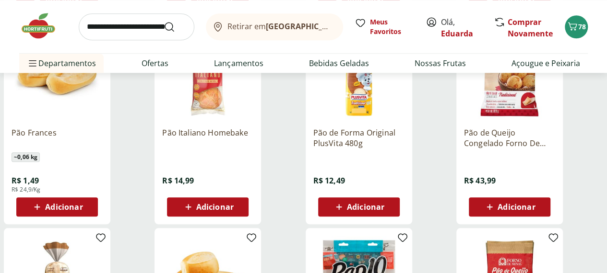
scroll to position [390, 0]
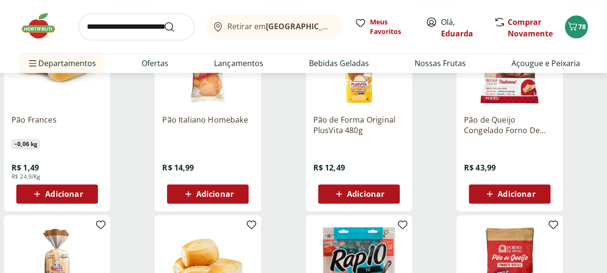
click at [90, 203] on div "Adicionar" at bounding box center [57, 194] width 66 height 17
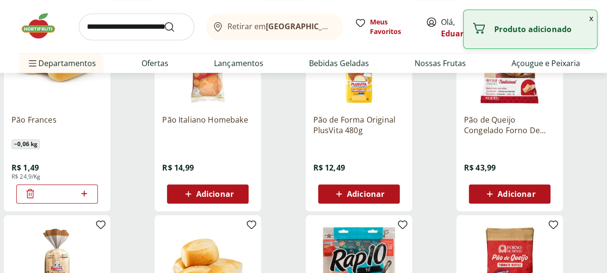
click at [90, 200] on icon at bounding box center [84, 194] width 12 height 12
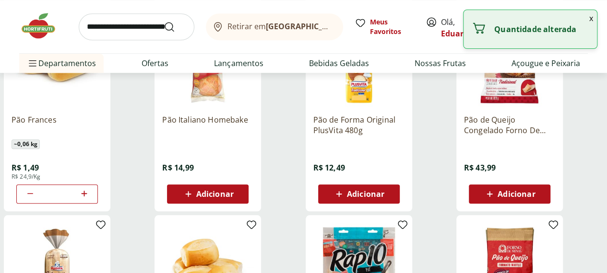
type input "*"
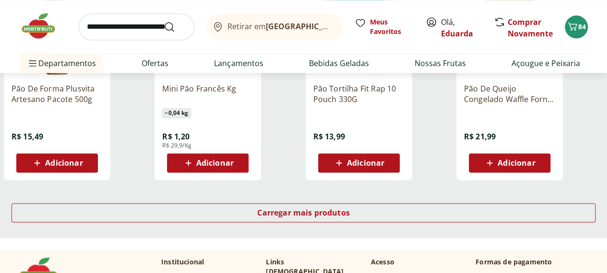
scroll to position [654, 0]
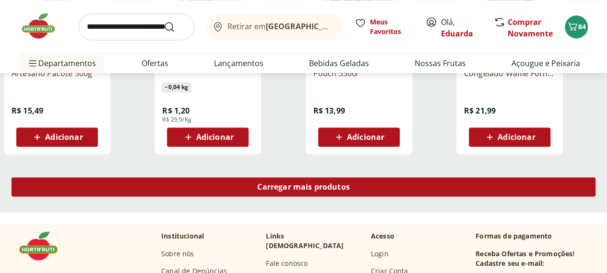
click at [350, 191] on span "Carregar mais produtos" at bounding box center [303, 187] width 93 height 8
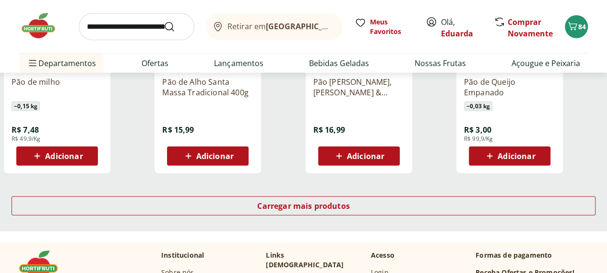
scroll to position [1275, 0]
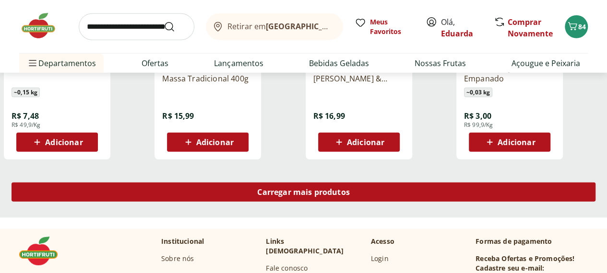
click at [350, 196] on span "Carregar mais produtos" at bounding box center [303, 193] width 93 height 8
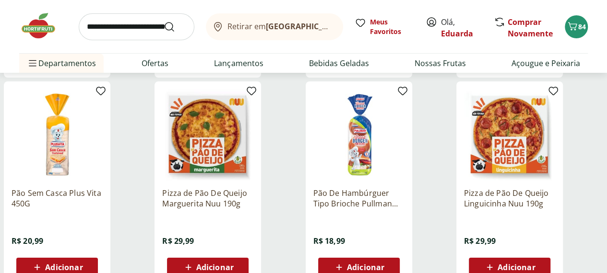
scroll to position [1773, 0]
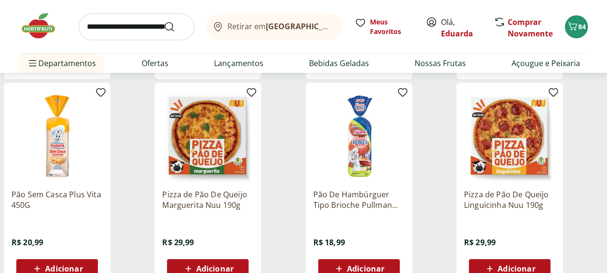
click at [253, 126] on img at bounding box center [207, 136] width 91 height 91
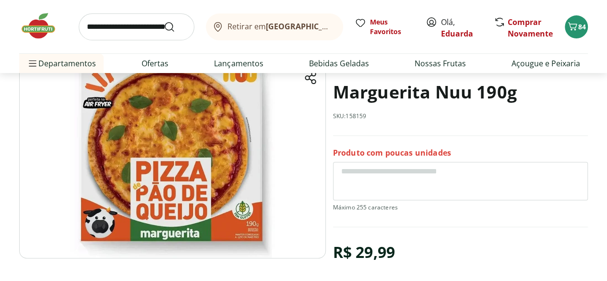
scroll to position [81, 0]
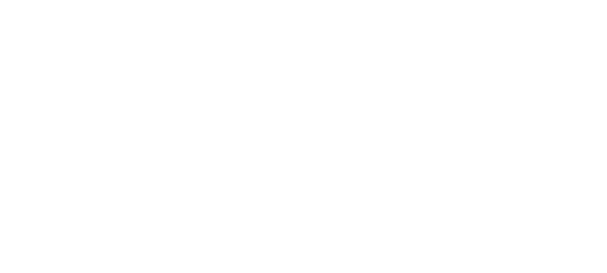
scroll to position [1773, 0]
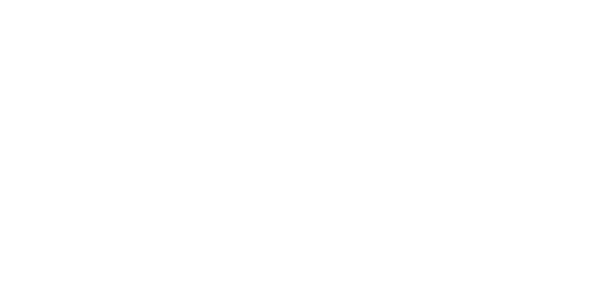
select select "**********"
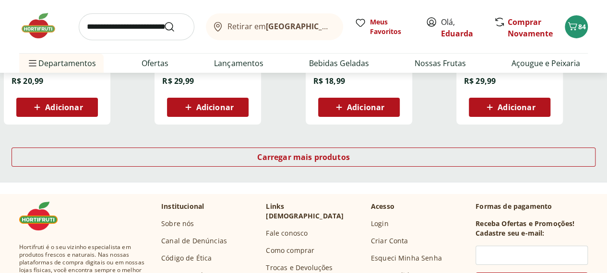
scroll to position [3517, 0]
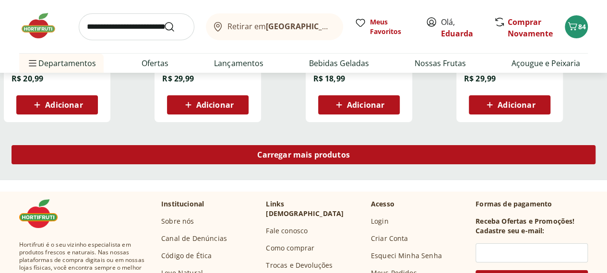
click at [350, 158] on span "Carregar mais produtos" at bounding box center [303, 155] width 93 height 8
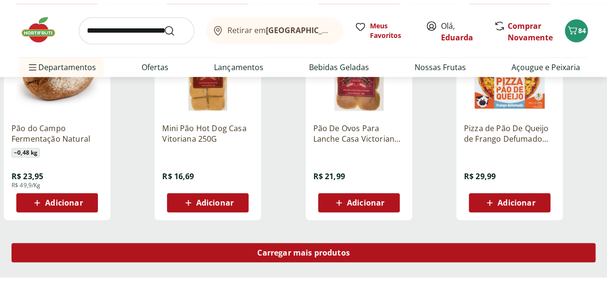
scroll to position [4066, 0]
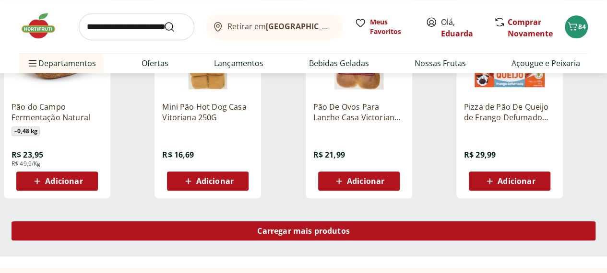
click at [408, 241] on div "Carregar mais produtos" at bounding box center [304, 231] width 584 height 19
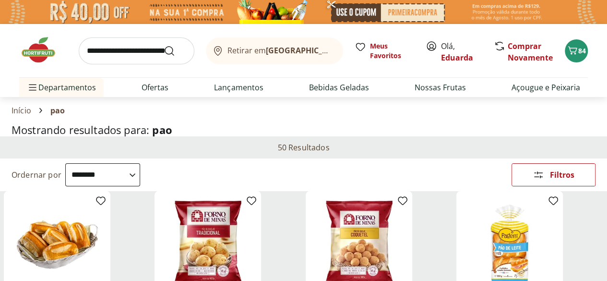
click at [125, 49] on input "search" at bounding box center [137, 50] width 116 height 27
type input "****"
click at [164, 45] on button "Submit Search" at bounding box center [175, 51] width 23 height 12
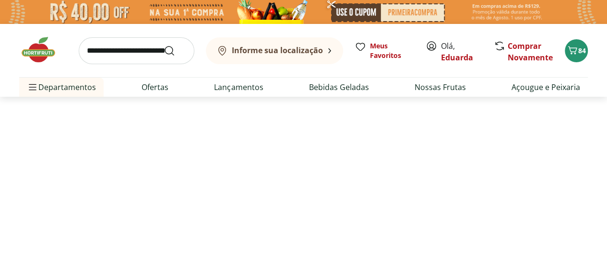
select select "**********"
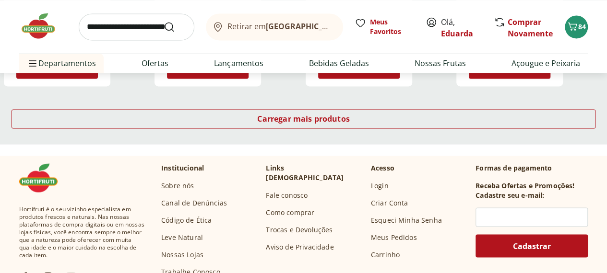
scroll to position [721, 0]
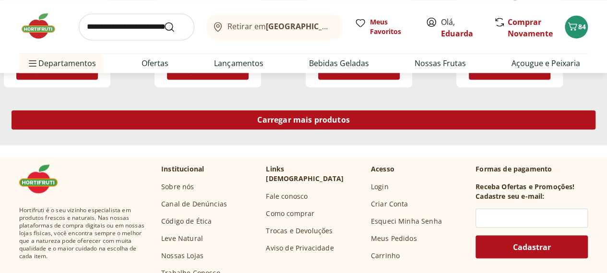
click at [350, 124] on span "Carregar mais produtos" at bounding box center [303, 120] width 93 height 8
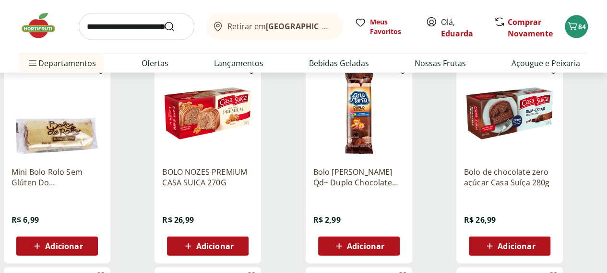
scroll to position [958, 0]
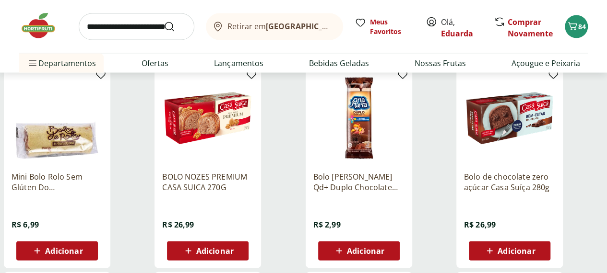
click at [119, 29] on input "search" at bounding box center [137, 26] width 116 height 27
type input "****"
click at [164, 21] on button "Submit Search" at bounding box center [175, 27] width 23 height 12
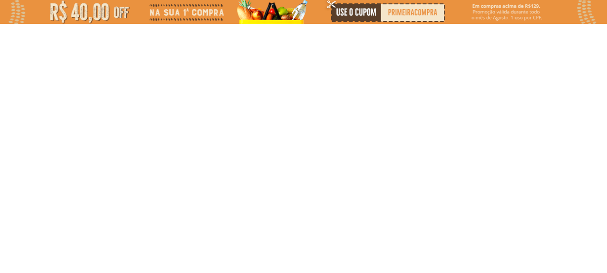
select select "**********"
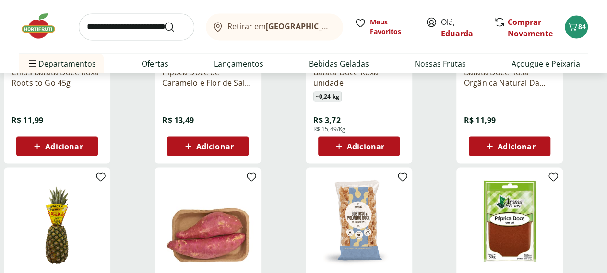
scroll to position [854, 0]
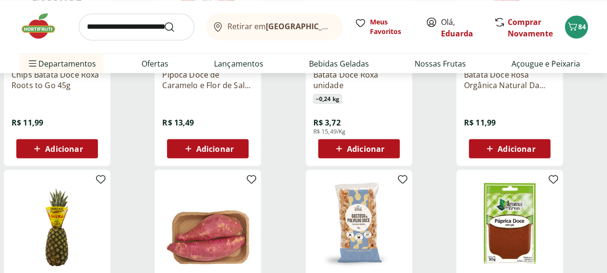
click at [117, 28] on input "search" at bounding box center [137, 26] width 116 height 27
type input "**********"
click at [164, 21] on button "Submit Search" at bounding box center [175, 27] width 23 height 12
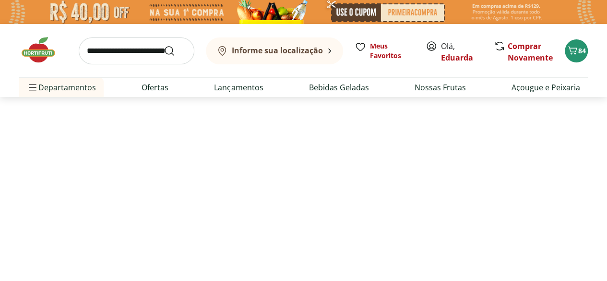
select select "**********"
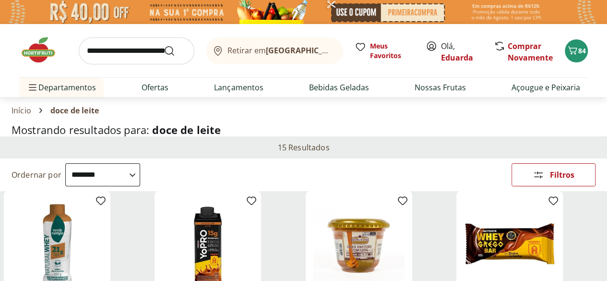
click at [121, 46] on input "search" at bounding box center [137, 50] width 116 height 27
type input "******"
click at [164, 45] on button "Submit Search" at bounding box center [175, 51] width 23 height 12
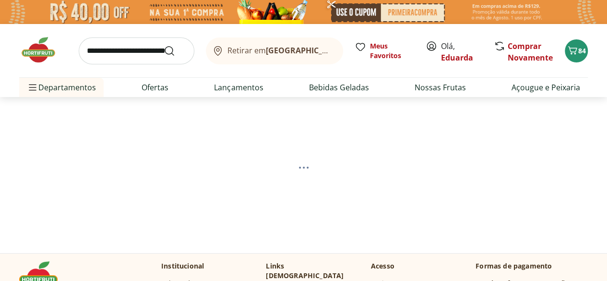
select select "**********"
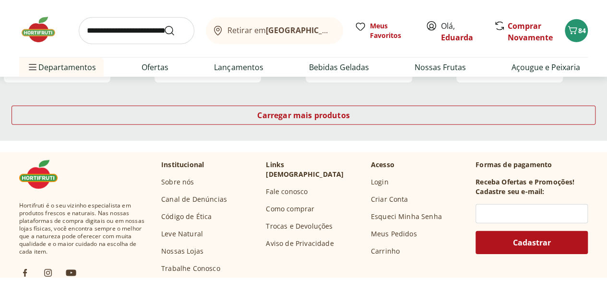
scroll to position [1357, 0]
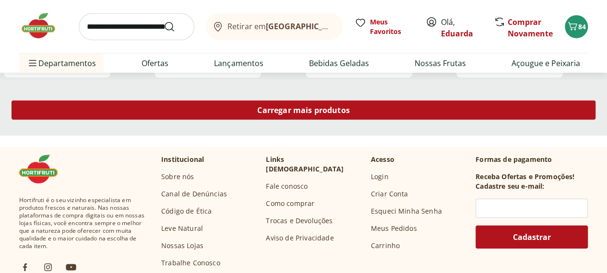
click at [350, 114] on span "Carregar mais produtos" at bounding box center [303, 110] width 93 height 8
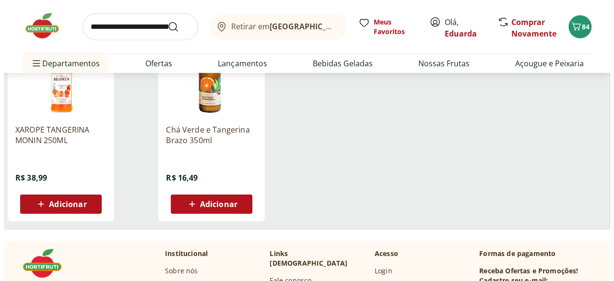
scroll to position [1426, 0]
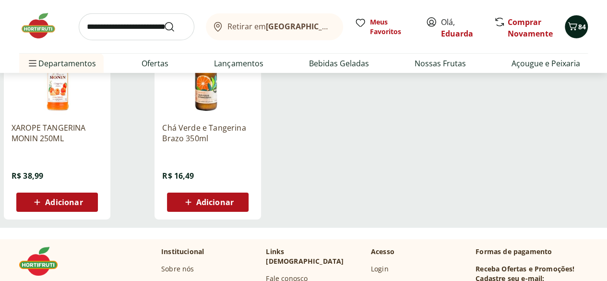
click at [576, 30] on icon "Carrinho" at bounding box center [573, 27] width 12 height 12
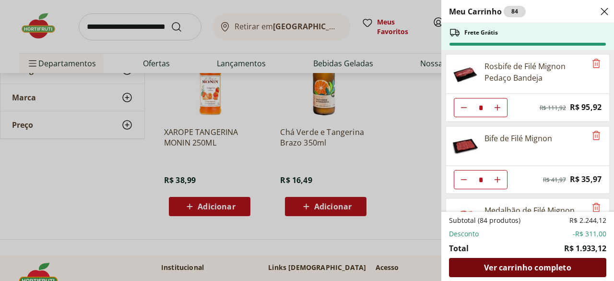
click at [532, 268] on span "Ver carrinho completo" at bounding box center [527, 267] width 87 height 8
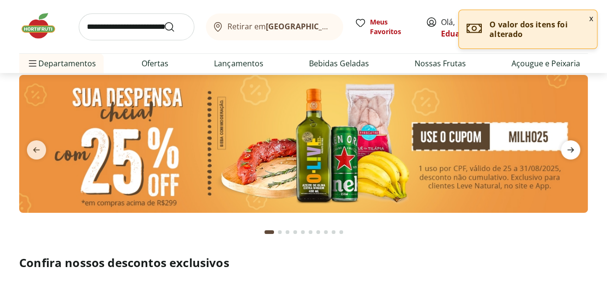
click at [578, 150] on span "next" at bounding box center [570, 149] width 19 height 19
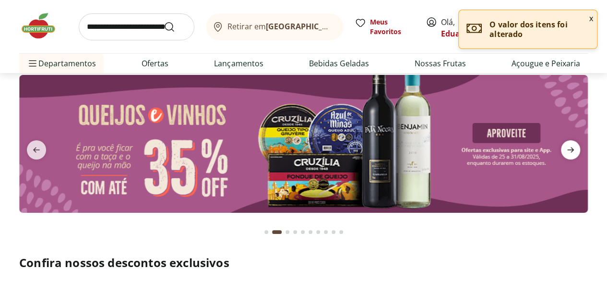
click at [573, 149] on icon "next" at bounding box center [571, 150] width 12 height 12
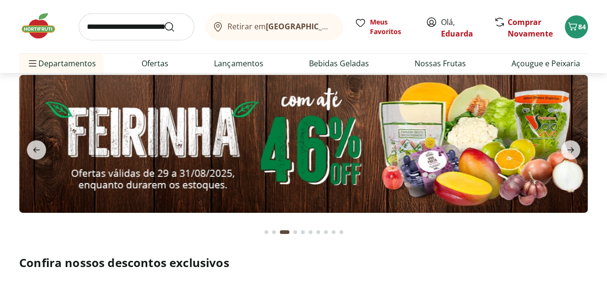
click at [596, 143] on section at bounding box center [303, 153] width 607 height 180
click at [573, 148] on icon "next" at bounding box center [571, 150] width 12 height 12
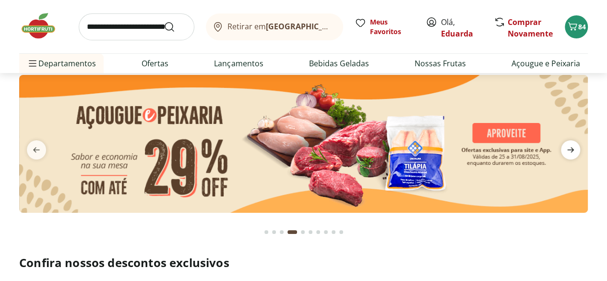
click at [572, 153] on icon "next" at bounding box center [571, 150] width 12 height 12
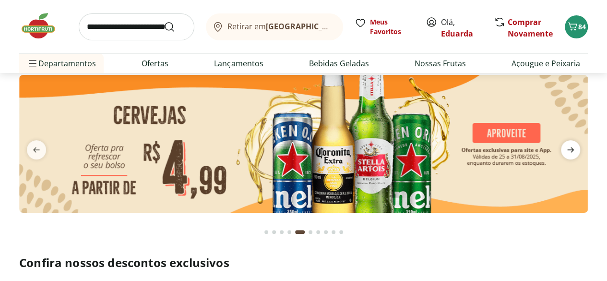
click at [571, 151] on icon "next" at bounding box center [570, 149] width 7 height 5
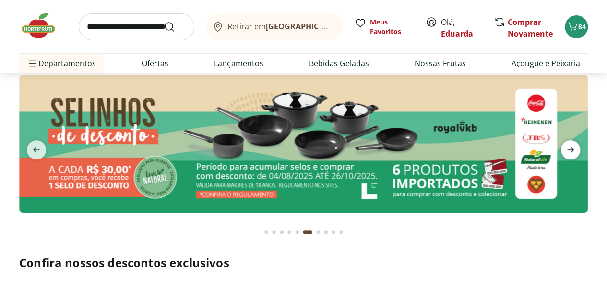
click at [570, 149] on icon "next" at bounding box center [570, 149] width 7 height 5
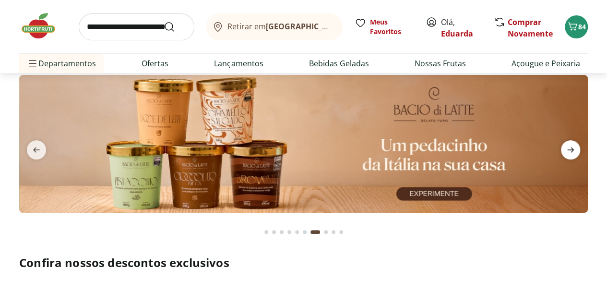
click at [570, 149] on icon "next" at bounding box center [570, 149] width 7 height 5
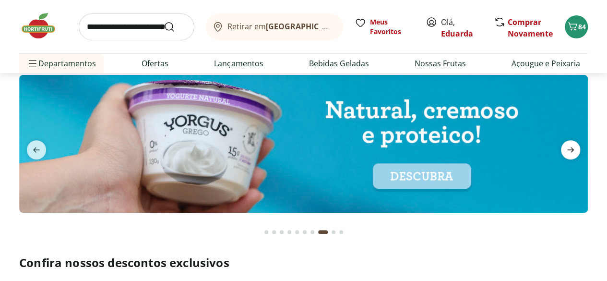
click at [570, 149] on icon "next" at bounding box center [570, 149] width 7 height 5
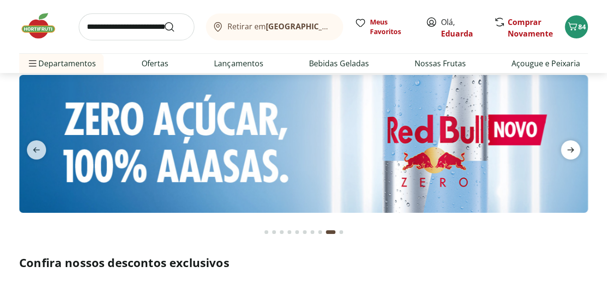
click at [570, 149] on icon "next" at bounding box center [570, 149] width 7 height 5
